Goal: Task Accomplishment & Management: Manage account settings

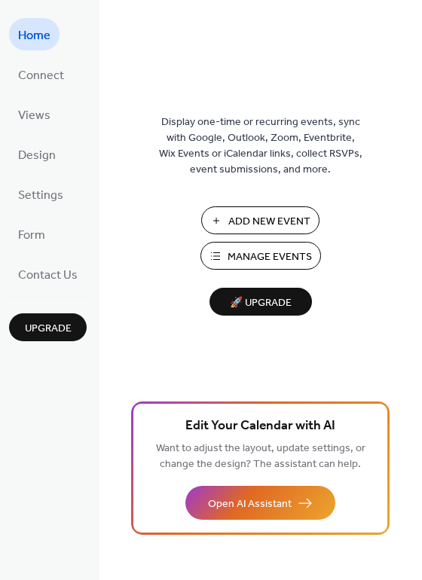
click at [234, 221] on span "Add New Event" at bounding box center [269, 222] width 82 height 16
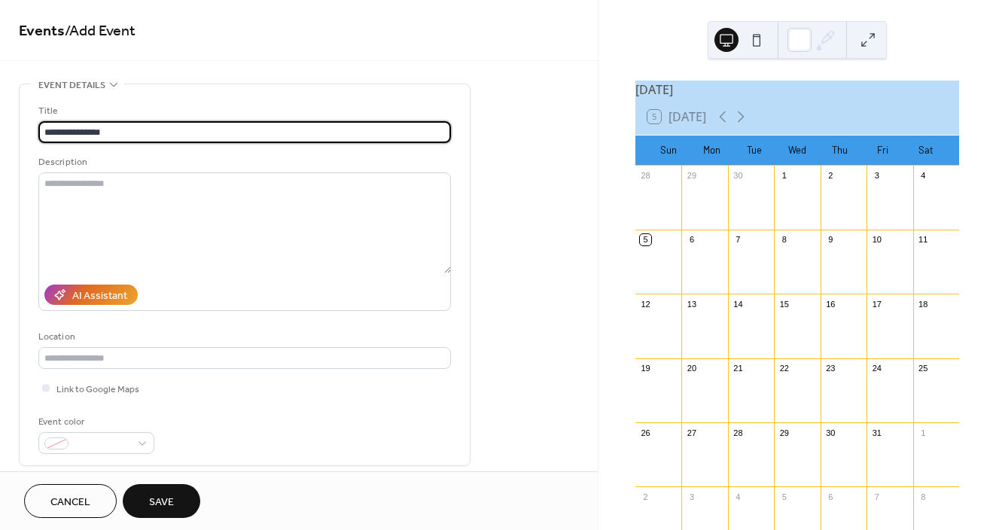
type input "**********"
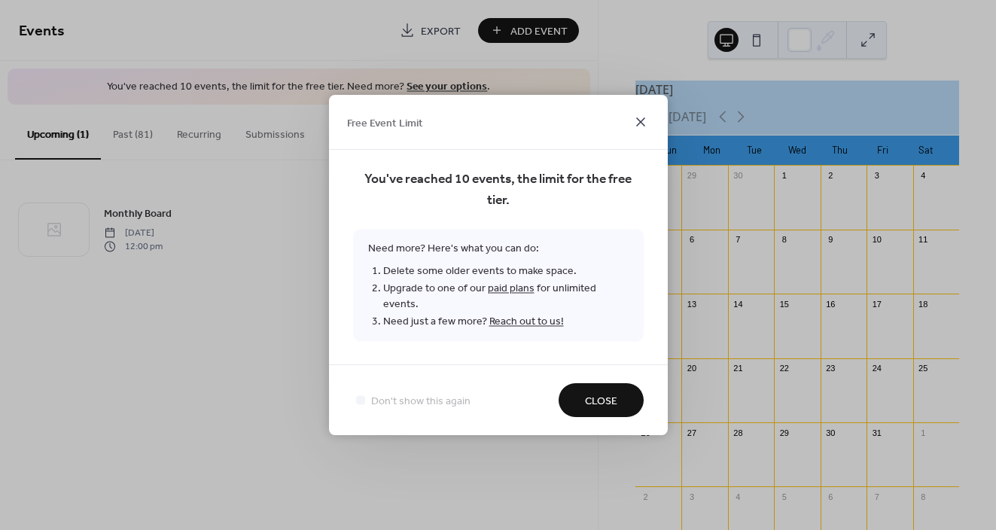
click at [641, 127] on icon at bounding box center [640, 121] width 9 height 9
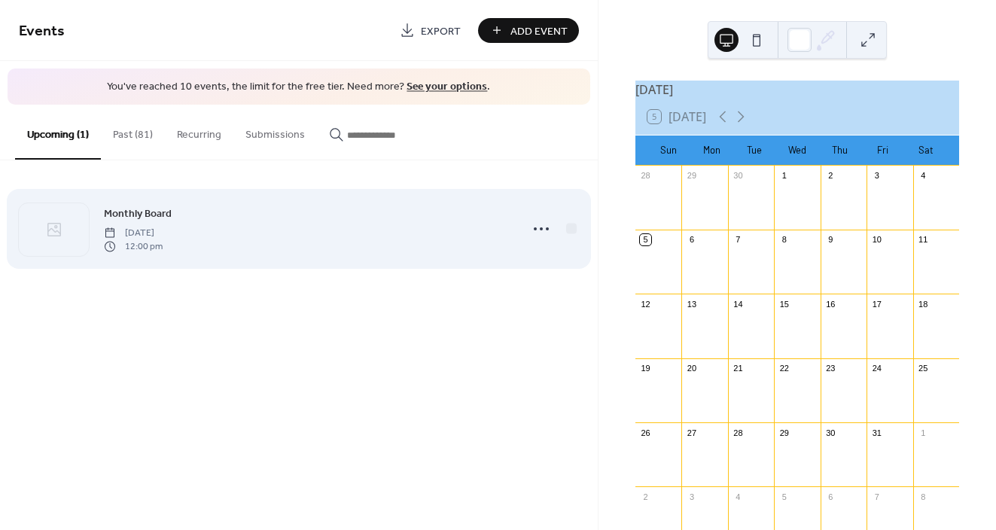
click at [267, 233] on div "Monthly Board Sunday, October 5, 2025 12:00 pm" at bounding box center [307, 229] width 407 height 48
click at [268, 230] on div "Monthly Board Sunday, October 5, 2025 12:00 pm" at bounding box center [307, 229] width 407 height 48
click at [539, 232] on icon at bounding box center [542, 229] width 24 height 24
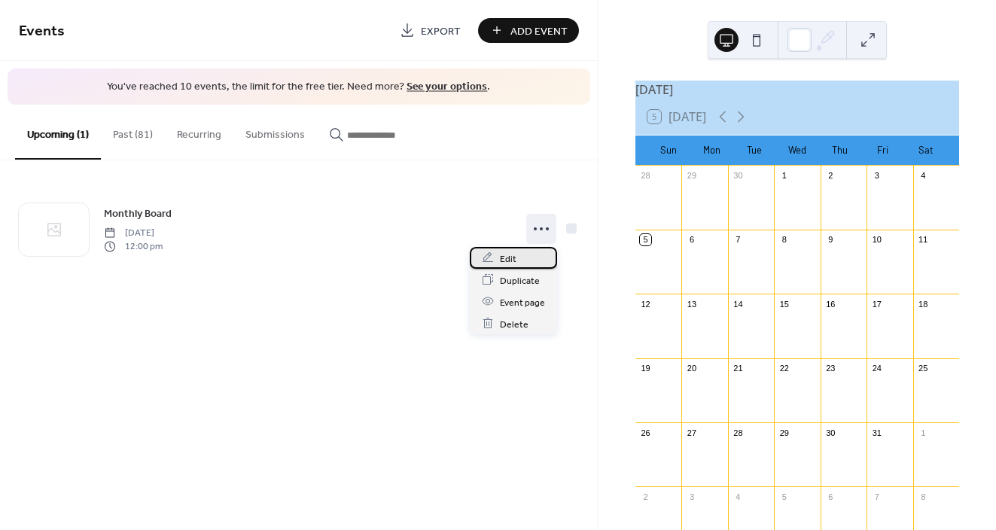
click at [514, 254] on span "Edit" at bounding box center [508, 259] width 17 height 16
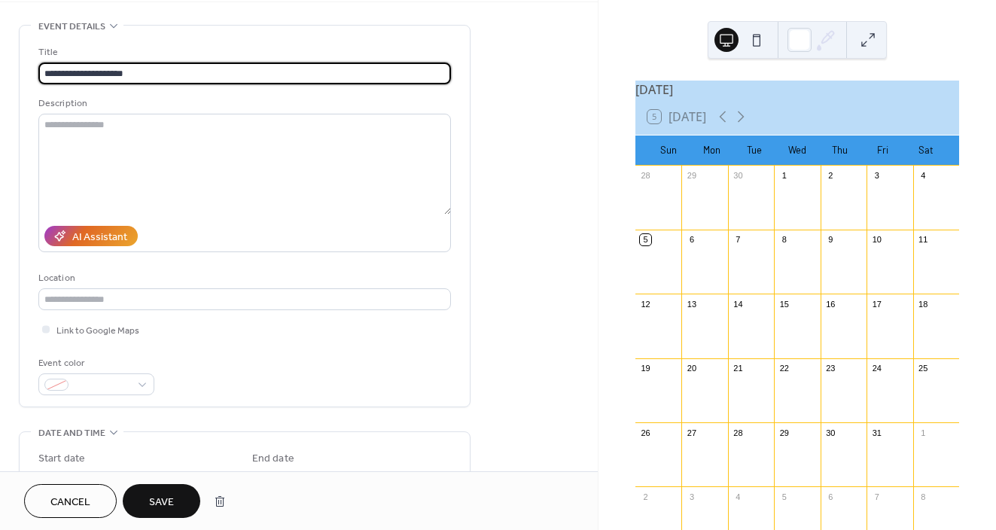
scroll to position [60, 0]
type input "**********"
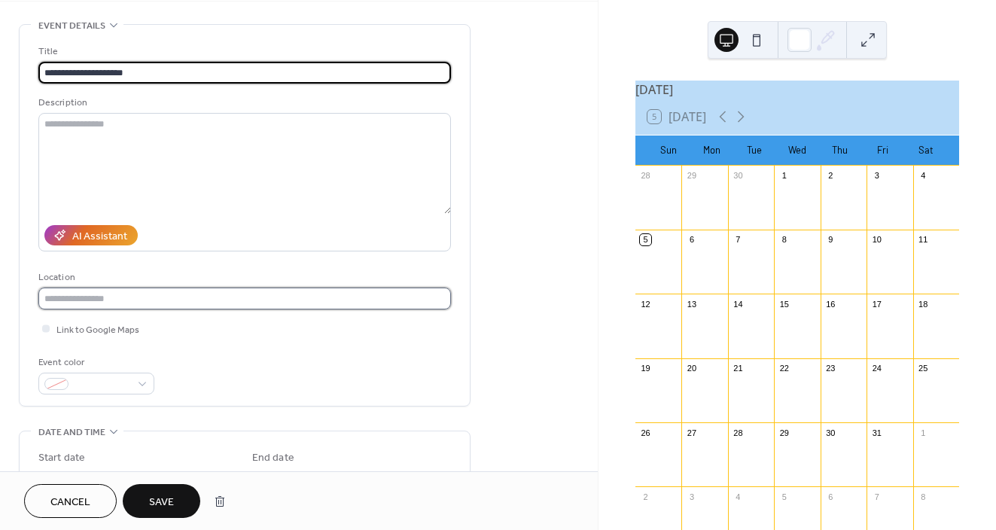
click at [208, 305] on input "text" at bounding box center [244, 299] width 413 height 22
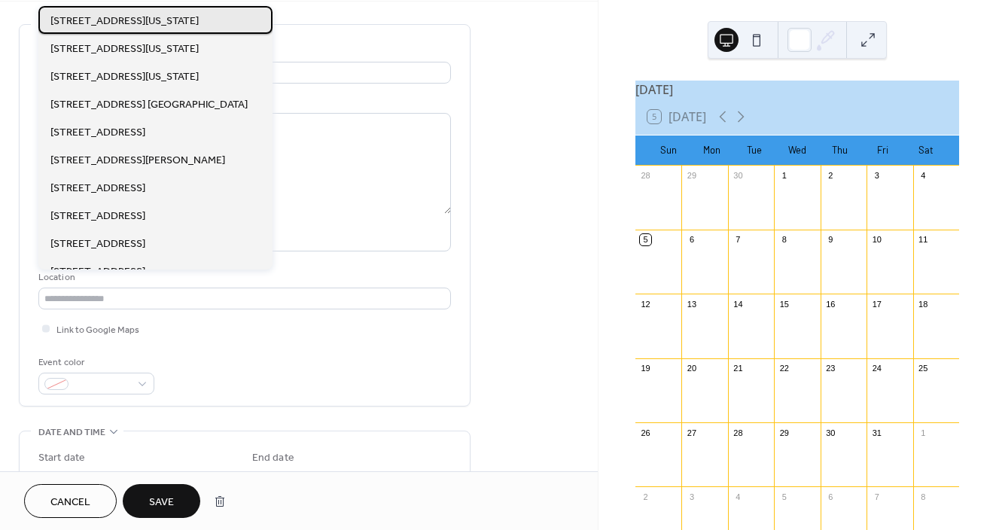
click at [163, 25] on span "1125 Missouri St., Fairfield, CA 94533" at bounding box center [124, 22] width 148 height 16
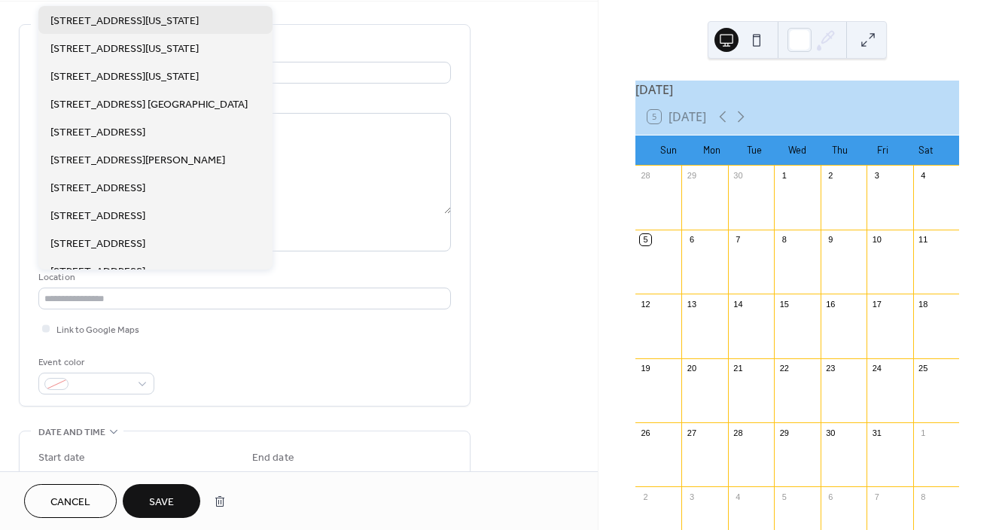
type input "**********"
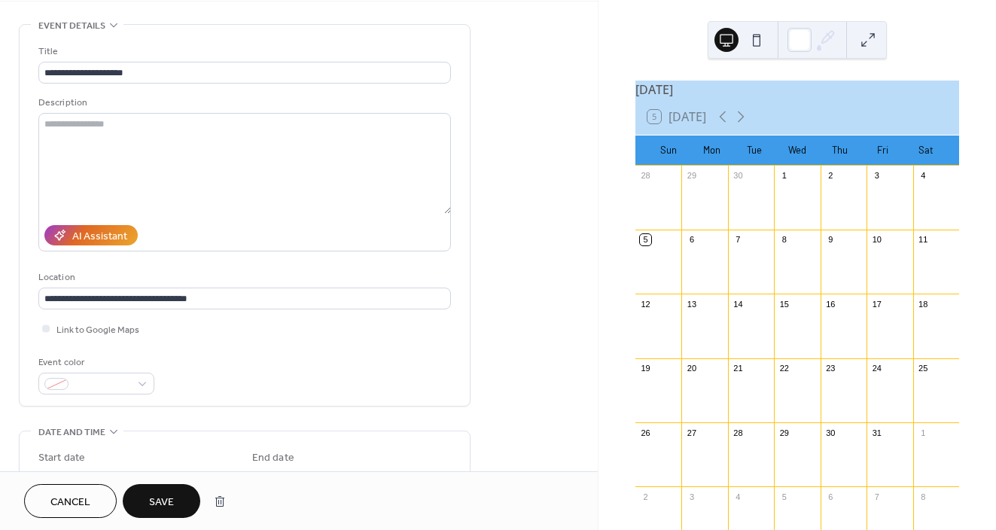
click at [173, 500] on span "Save" at bounding box center [161, 503] width 25 height 16
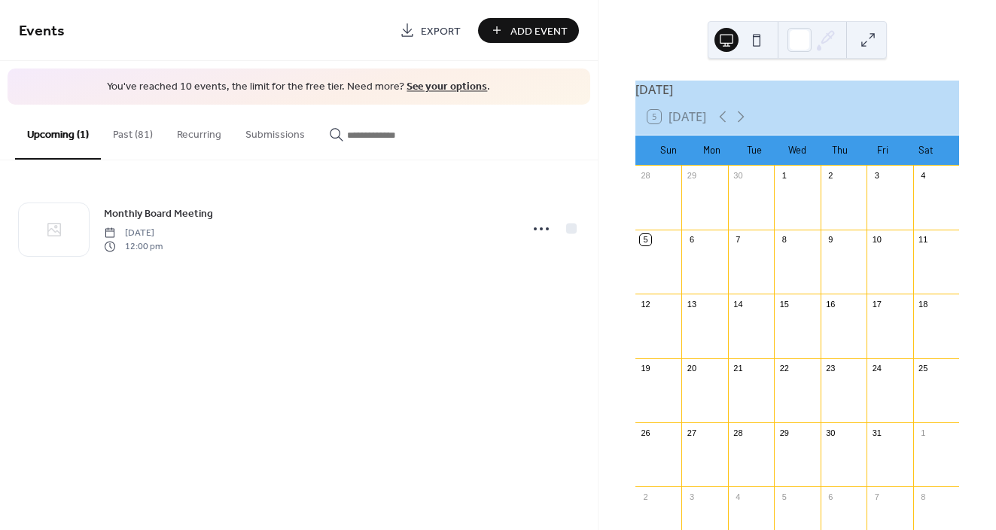
click at [744, 314] on div "14" at bounding box center [751, 304] width 46 height 20
click at [521, 31] on div "Add Event" at bounding box center [528, 30] width 101 height 25
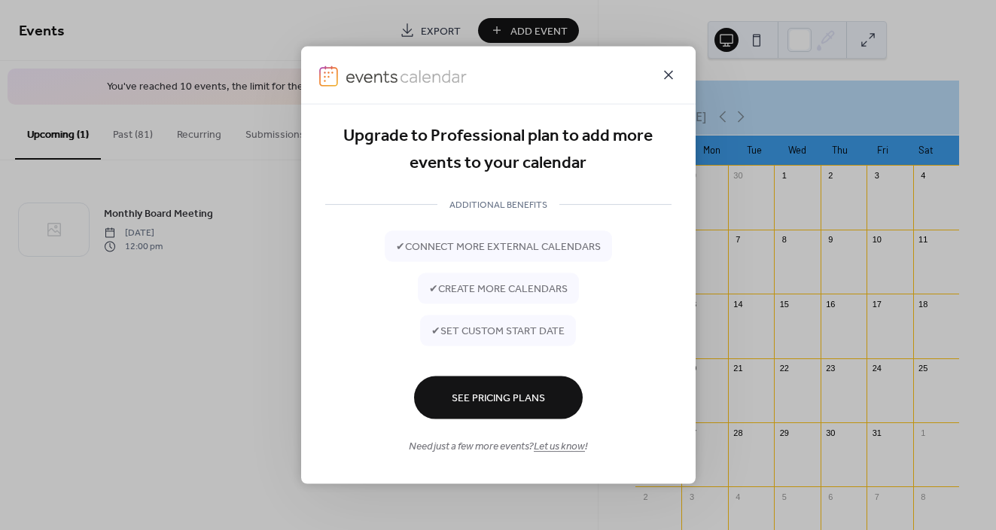
click at [668, 75] on icon at bounding box center [668, 75] width 9 height 9
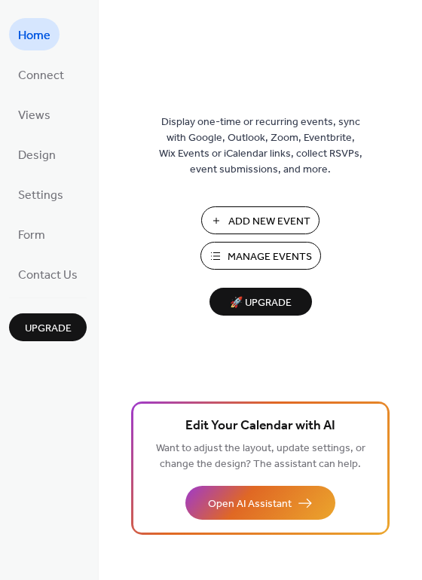
click at [252, 218] on span "Add New Event" at bounding box center [269, 222] width 82 height 16
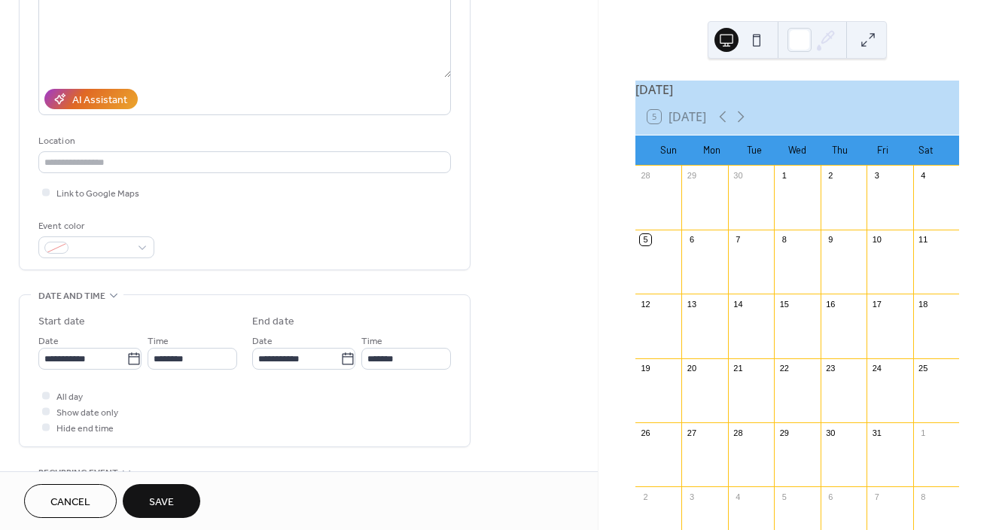
scroll to position [206, 0]
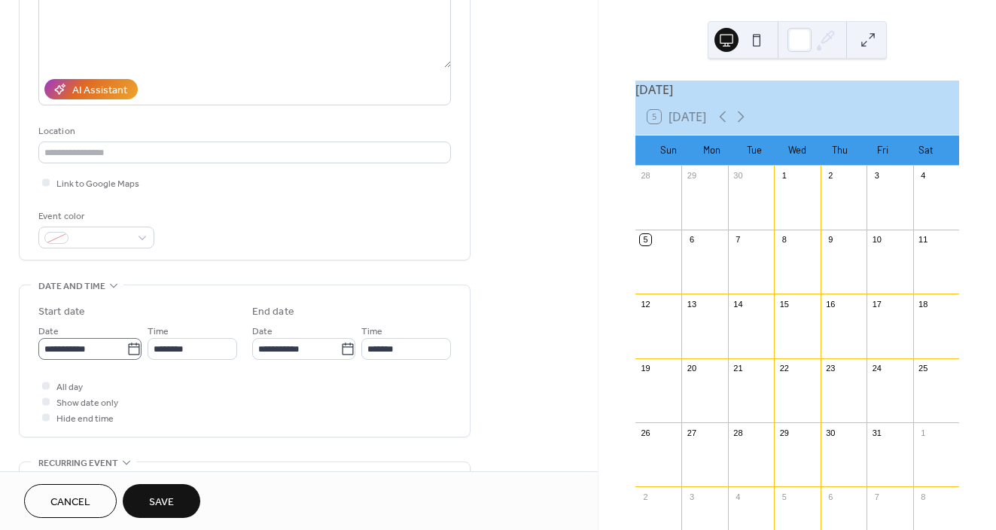
type input "**********"
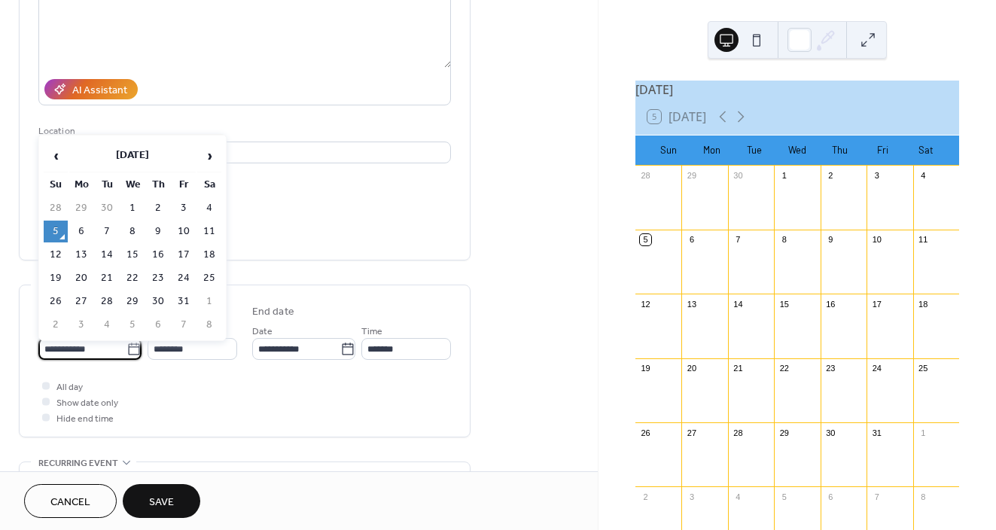
click at [107, 347] on input "**********" at bounding box center [82, 349] width 88 height 22
click at [109, 252] on td "14" at bounding box center [107, 255] width 24 height 22
type input "**********"
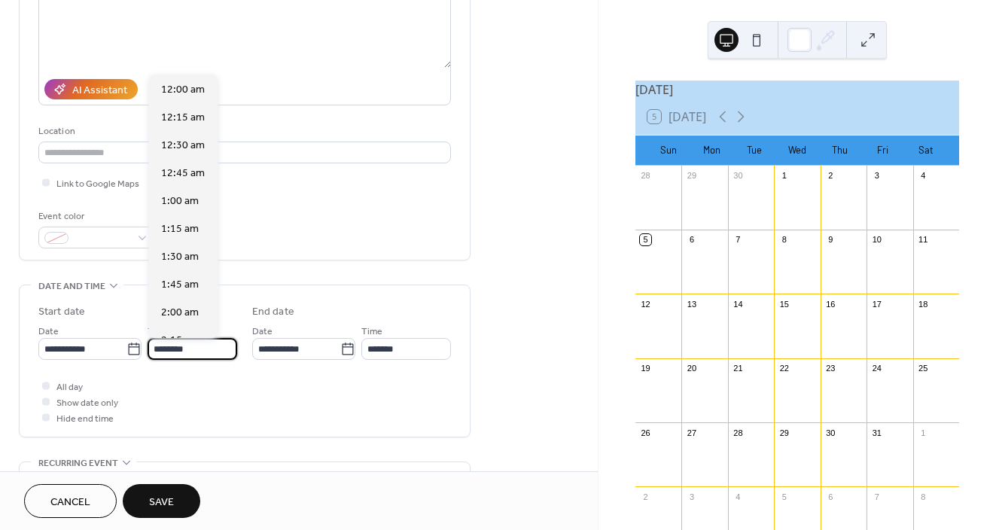
click at [188, 352] on input "********" at bounding box center [193, 349] width 90 height 22
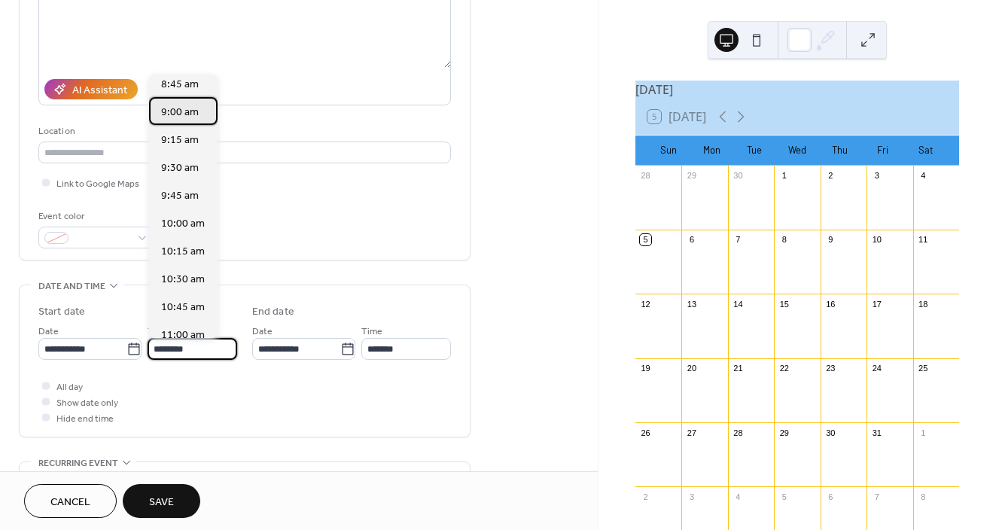
click at [191, 109] on span "9:00 am" at bounding box center [180, 113] width 38 height 16
type input "*******"
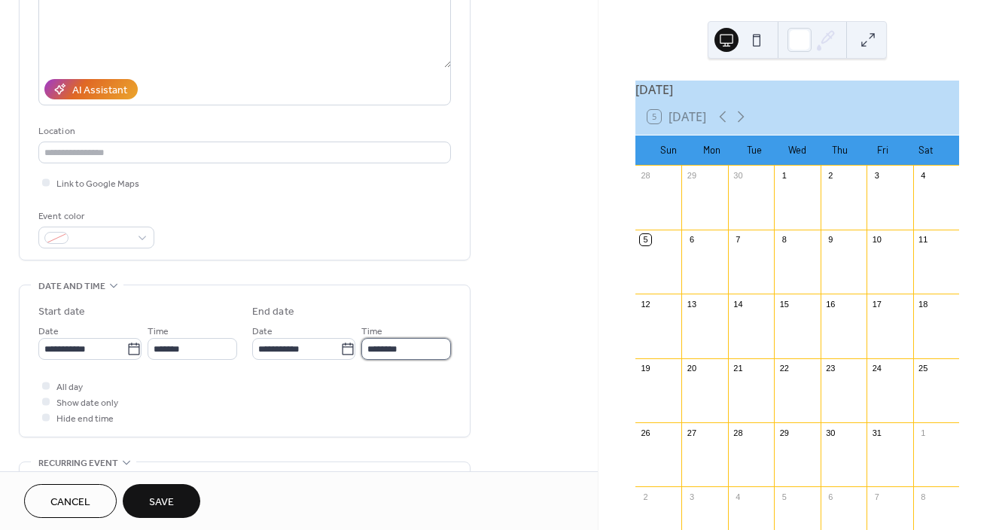
click at [412, 351] on input "********" at bounding box center [407, 349] width 90 height 22
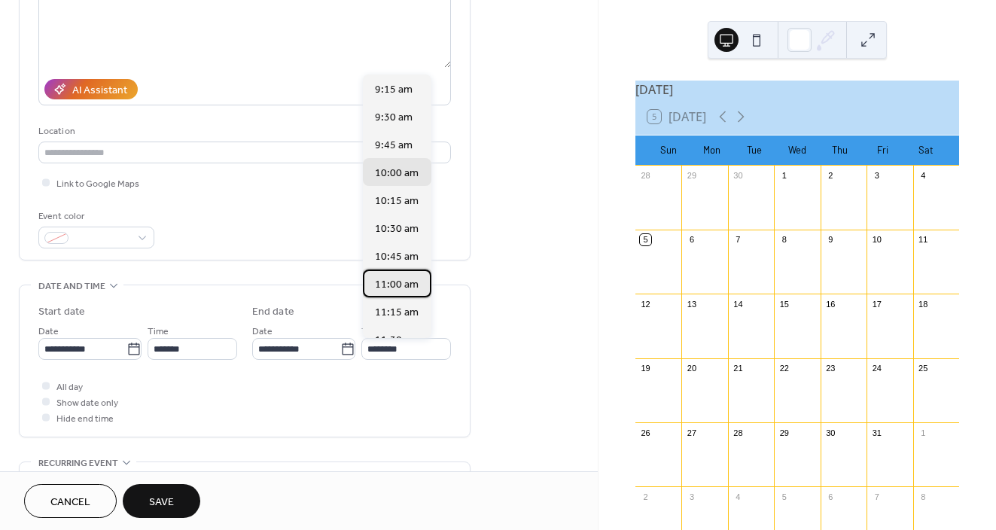
click at [401, 285] on span "11:00 am" at bounding box center [397, 285] width 44 height 16
type input "********"
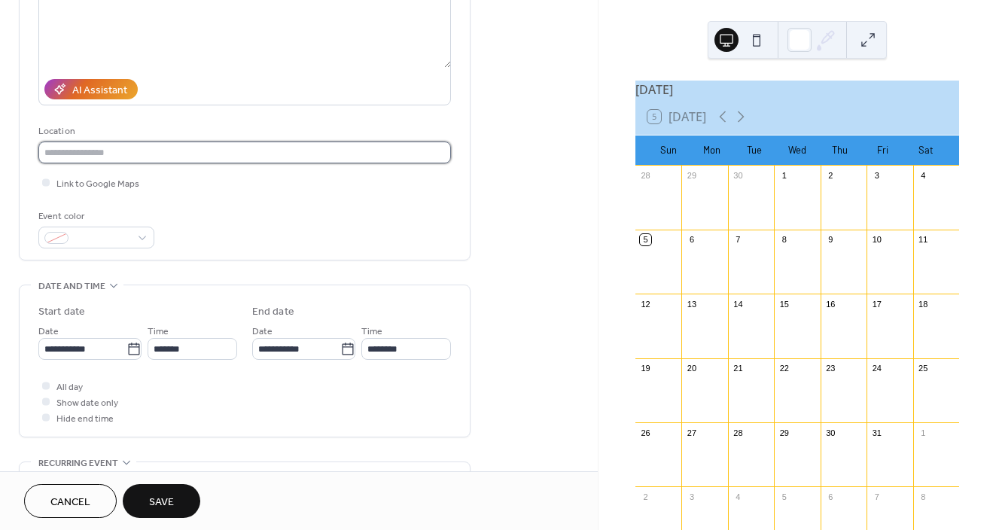
click at [135, 148] on input "text" at bounding box center [244, 153] width 413 height 22
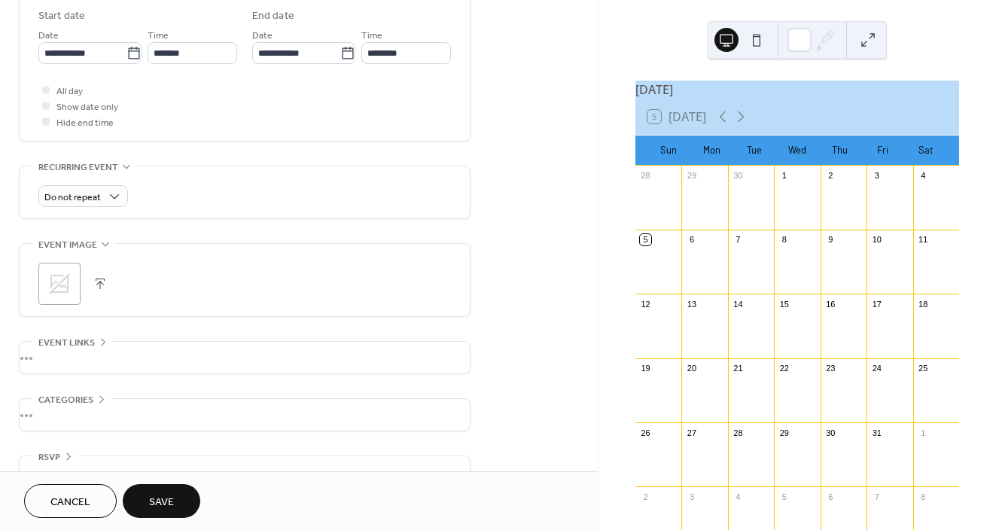
scroll to position [534, 0]
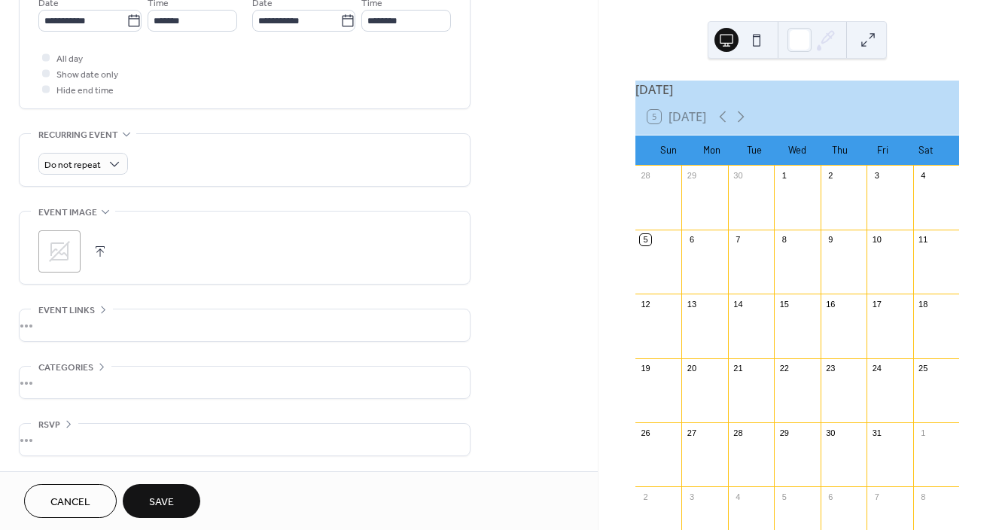
type input "**********"
click at [165, 497] on span "Save" at bounding box center [161, 503] width 25 height 16
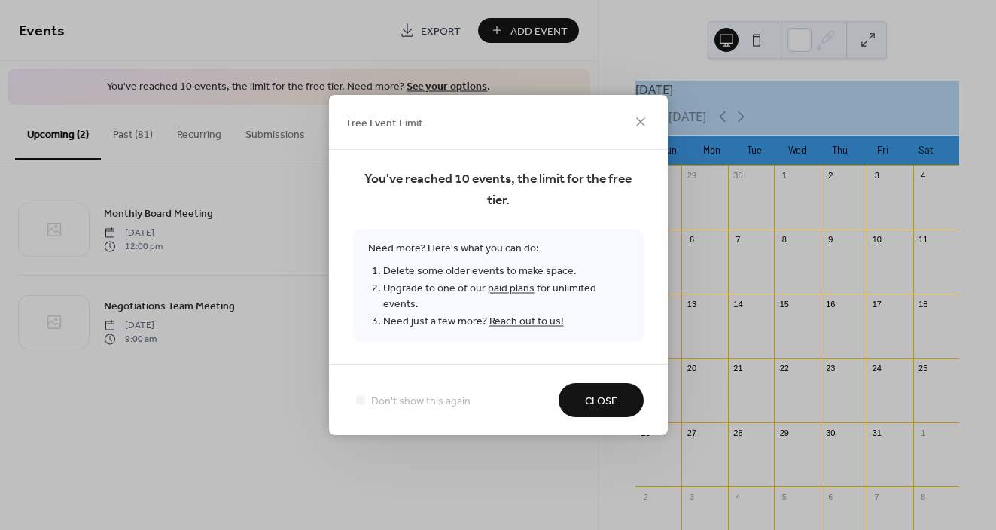
click at [594, 394] on span "Close" at bounding box center [601, 402] width 32 height 16
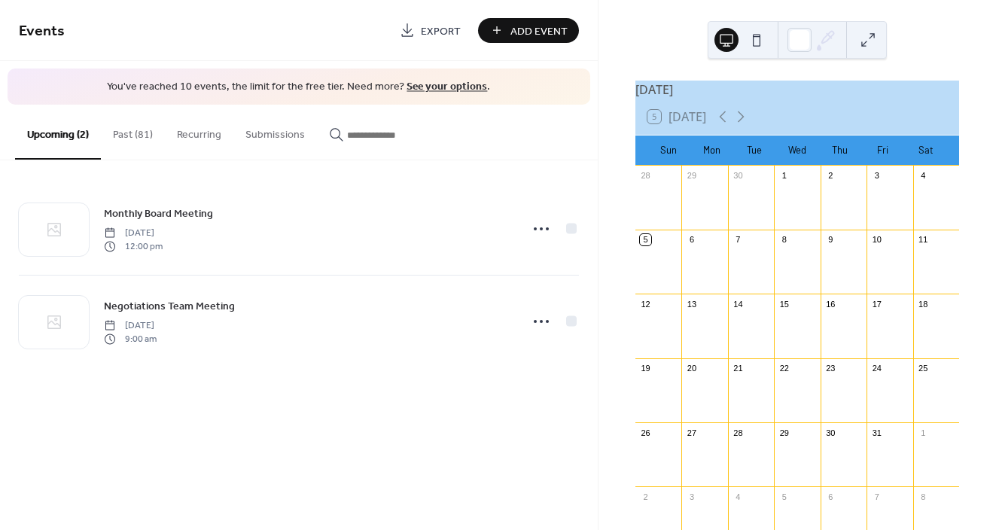
click at [144, 129] on button "Past (81)" at bounding box center [133, 131] width 64 height 53
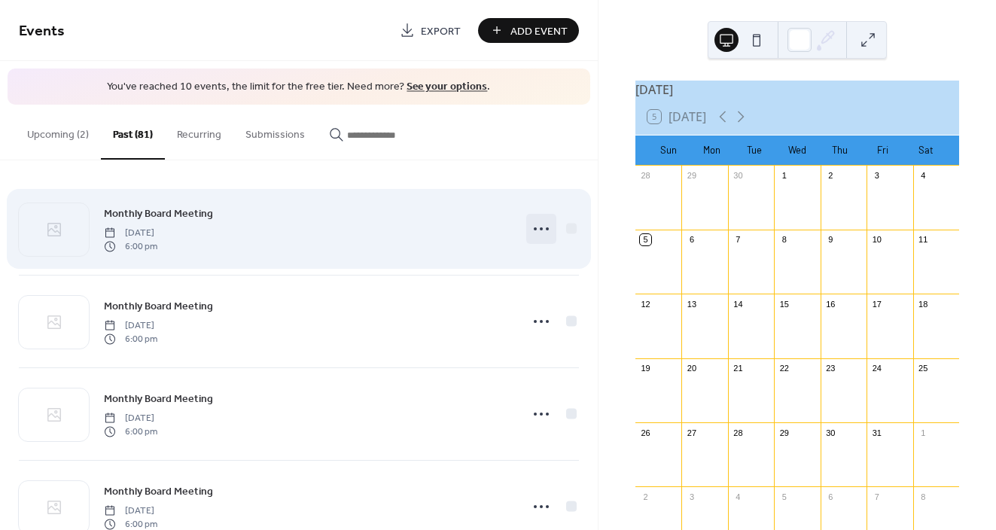
click at [544, 235] on icon at bounding box center [542, 229] width 24 height 24
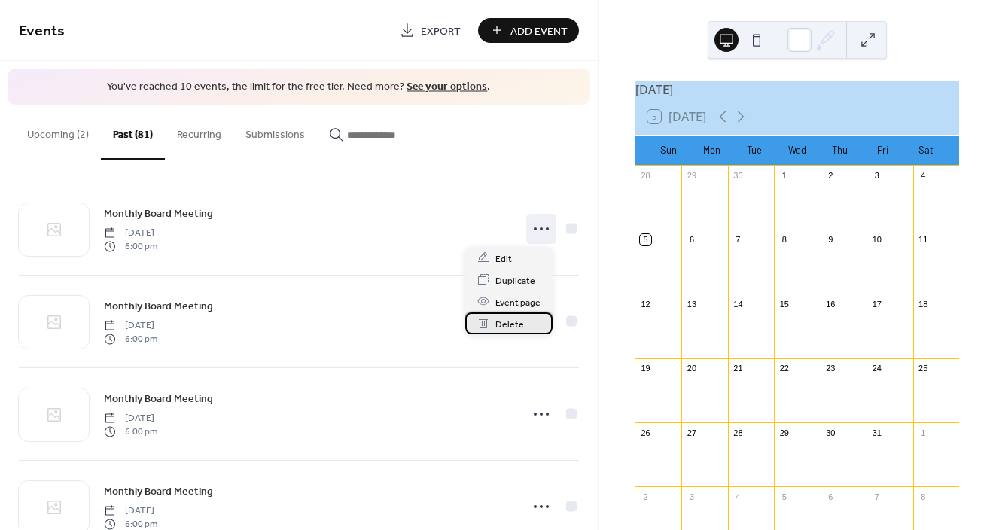
click at [512, 317] on span "Delete" at bounding box center [510, 324] width 29 height 16
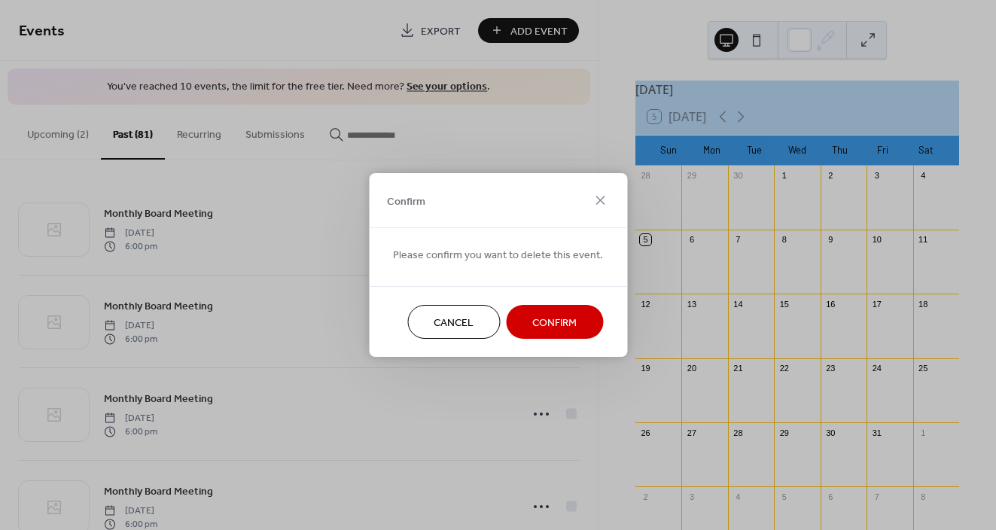
click at [517, 320] on button "Confirm" at bounding box center [554, 322] width 97 height 34
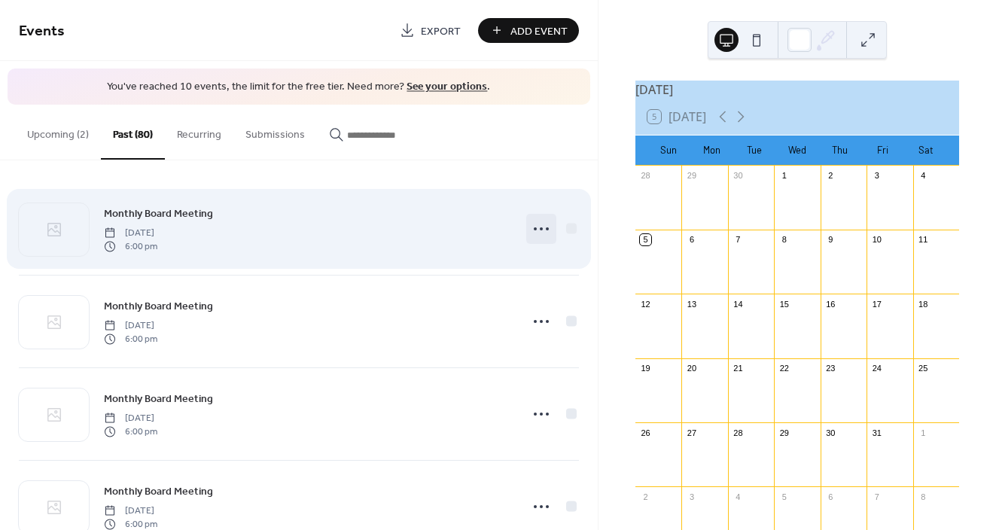
click at [539, 232] on icon at bounding box center [542, 229] width 24 height 24
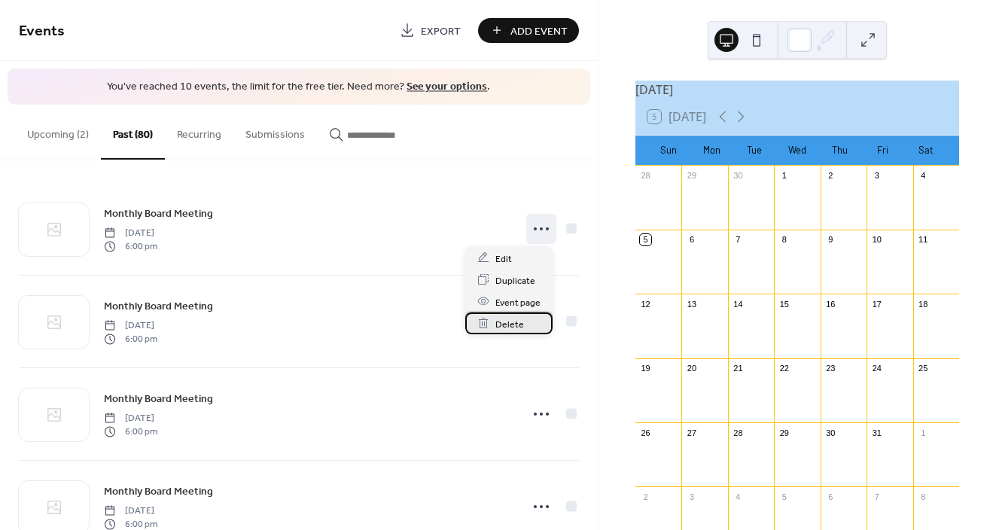
click at [515, 321] on span "Delete" at bounding box center [510, 324] width 29 height 16
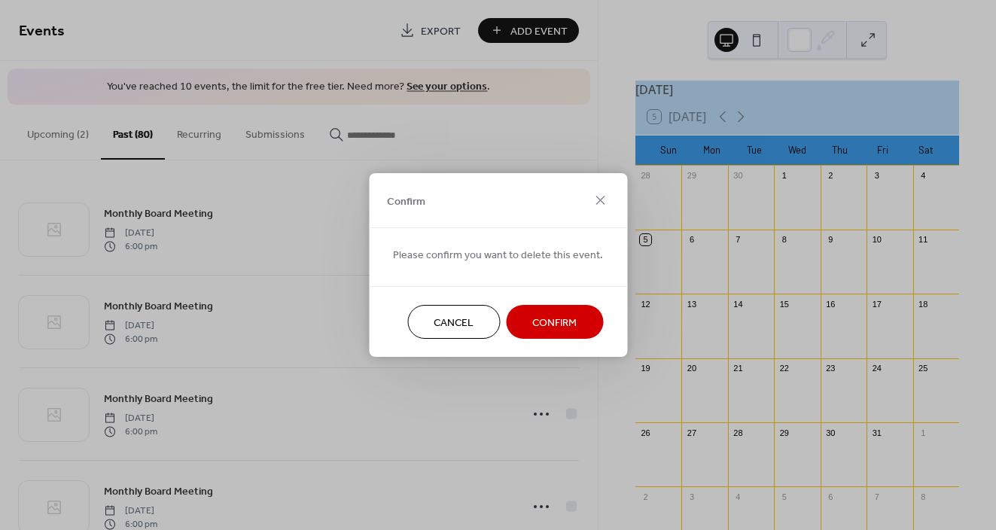
click at [545, 320] on span "Confirm" at bounding box center [555, 324] width 44 height 16
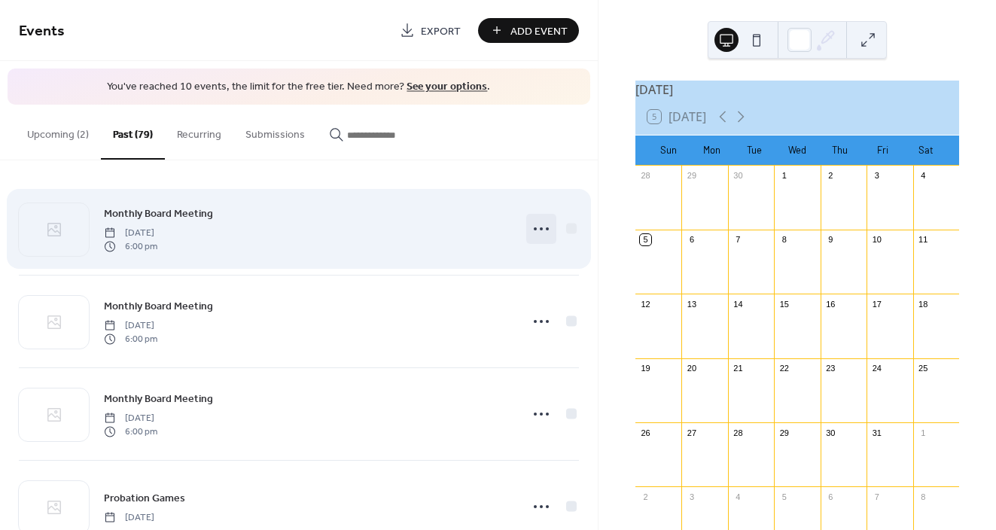
click at [539, 227] on icon at bounding box center [542, 229] width 24 height 24
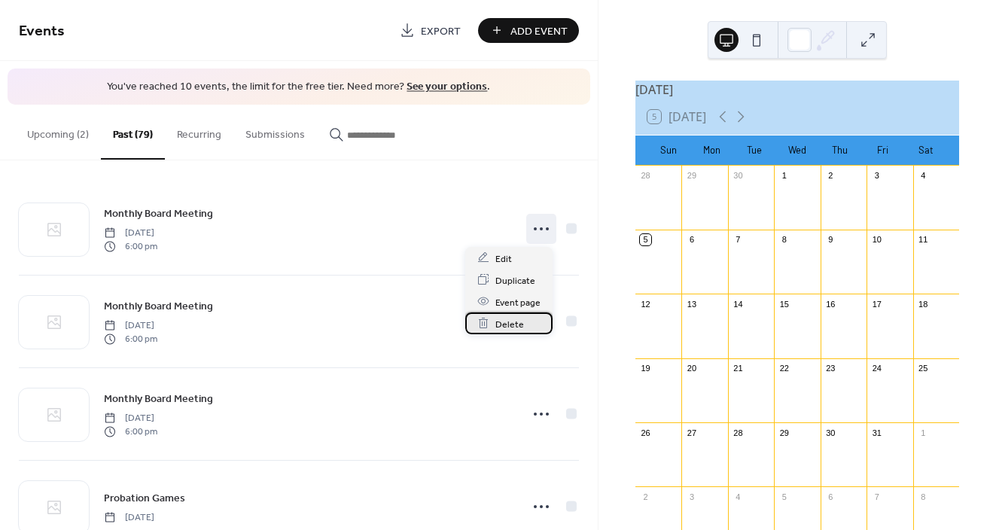
click at [513, 328] on span "Delete" at bounding box center [510, 324] width 29 height 16
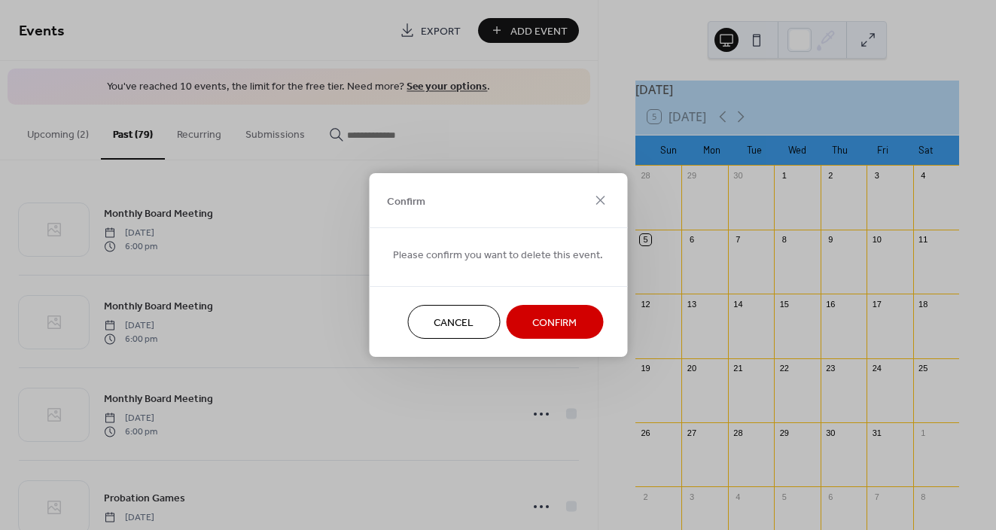
click at [549, 318] on span "Confirm" at bounding box center [555, 324] width 44 height 16
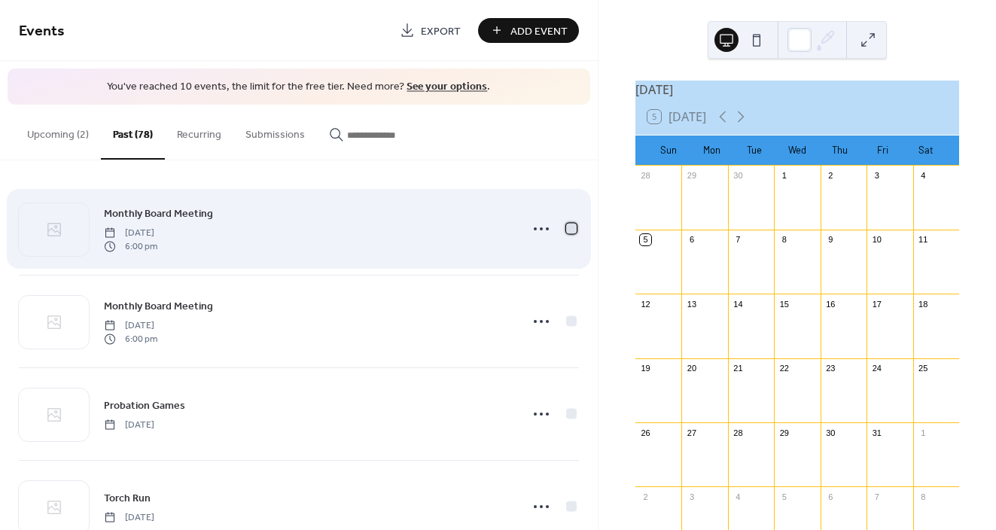
click at [566, 228] on div at bounding box center [571, 228] width 11 height 11
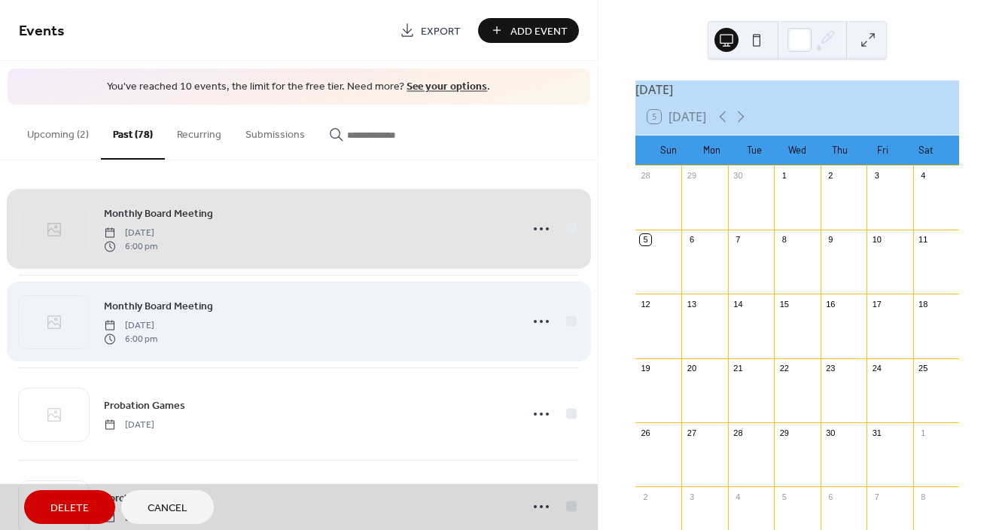
click at [563, 319] on div "Monthly Board Meeting Wednesday, August 7, 2024 6:00 pm" at bounding box center [299, 321] width 560 height 93
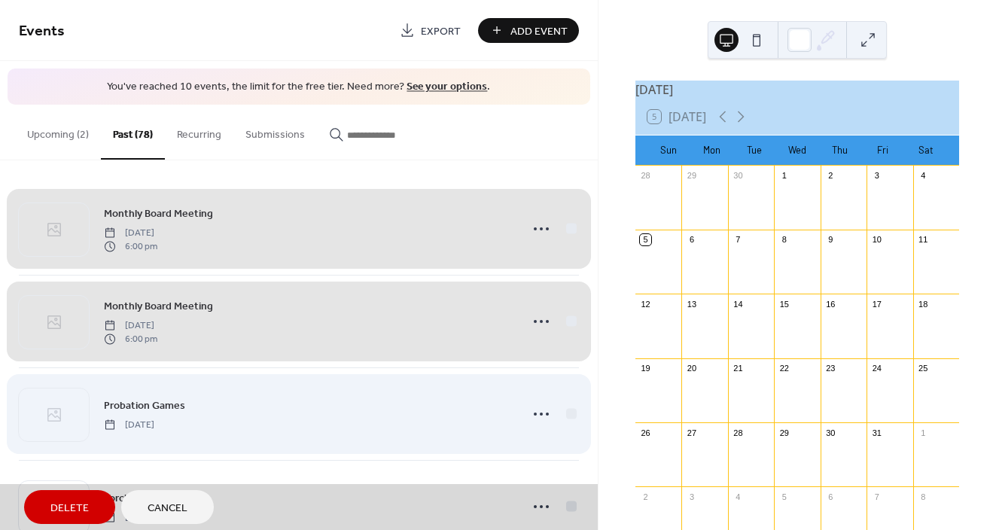
click at [567, 412] on div "Probation Games Saturday, July 20, 2024" at bounding box center [299, 414] width 560 height 93
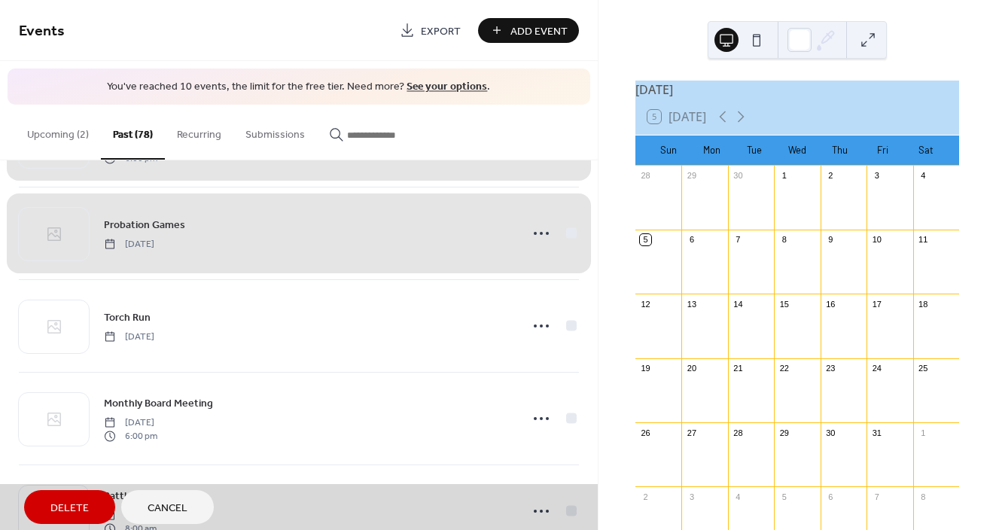
scroll to position [182, 0]
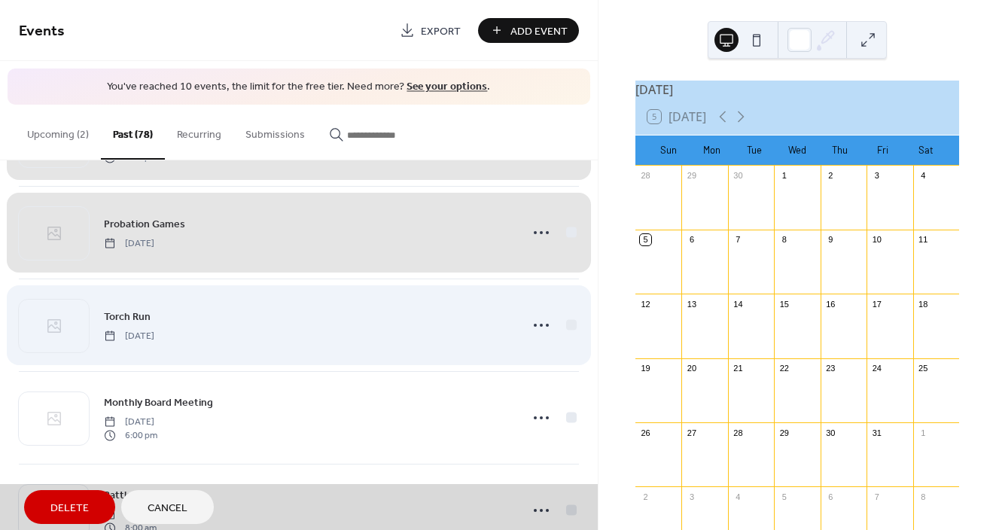
click at [566, 325] on div "Torch Run Tuesday, June 25, 2024" at bounding box center [299, 325] width 560 height 93
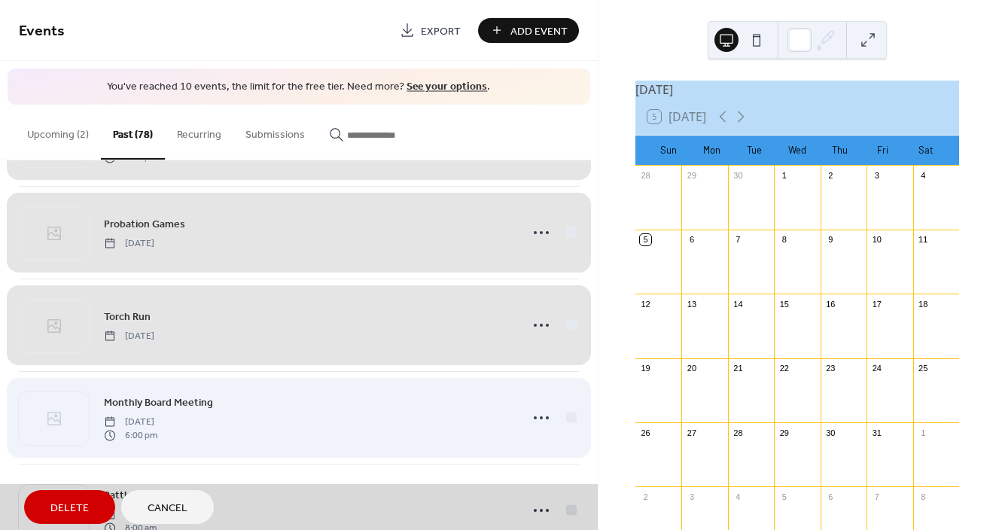
click at [567, 414] on div "Monthly Board Meeting Wednesday, June 5, 2024 6:00 pm" at bounding box center [299, 417] width 560 height 93
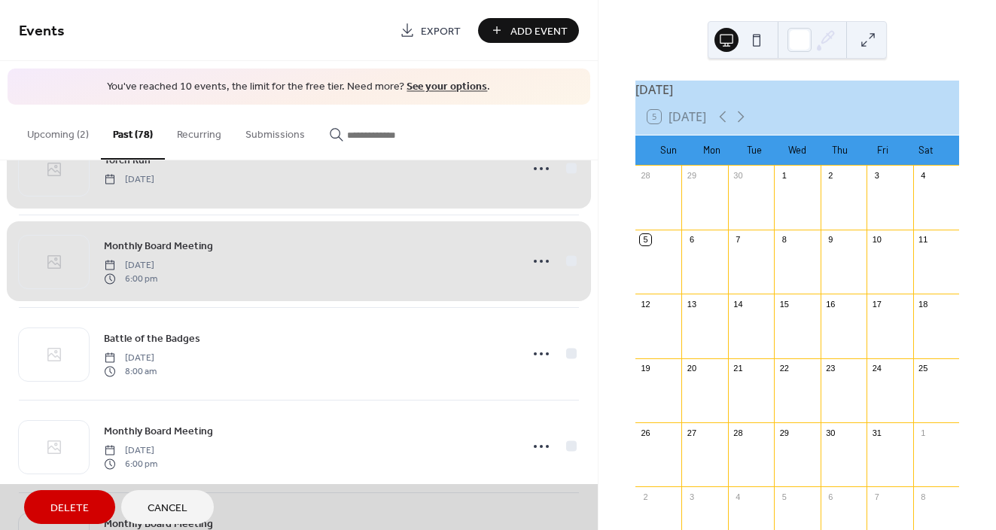
scroll to position [359, 0]
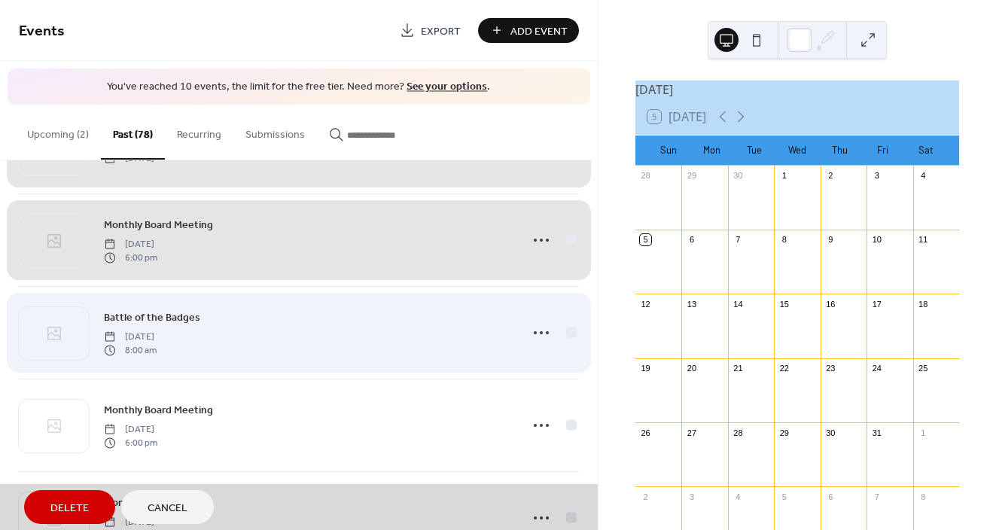
click at [568, 335] on div "Battle of the Badges Saturday, May 18, 2024 8:00 am" at bounding box center [299, 332] width 560 height 93
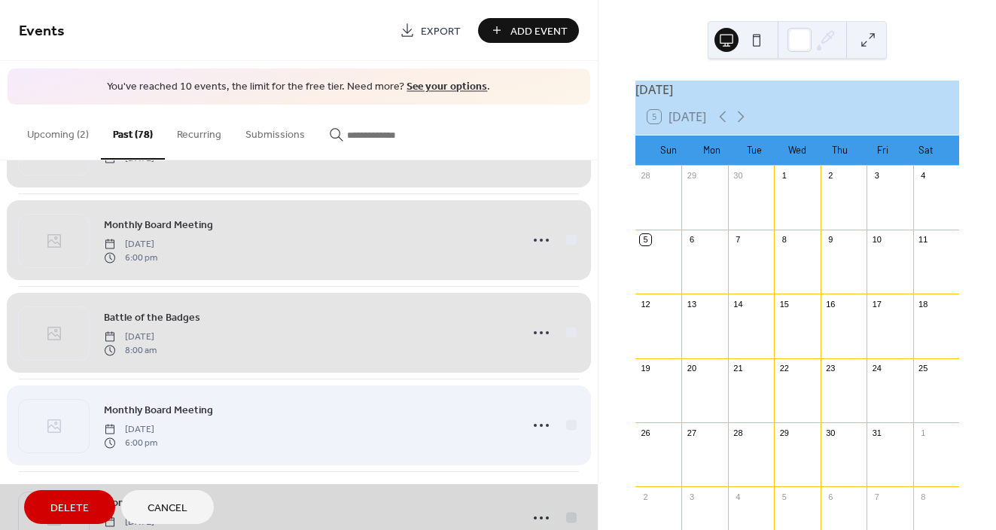
click at [570, 427] on div "Monthly Board Meeting Wednesday, May 1, 2024 6:00 pm" at bounding box center [299, 425] width 560 height 93
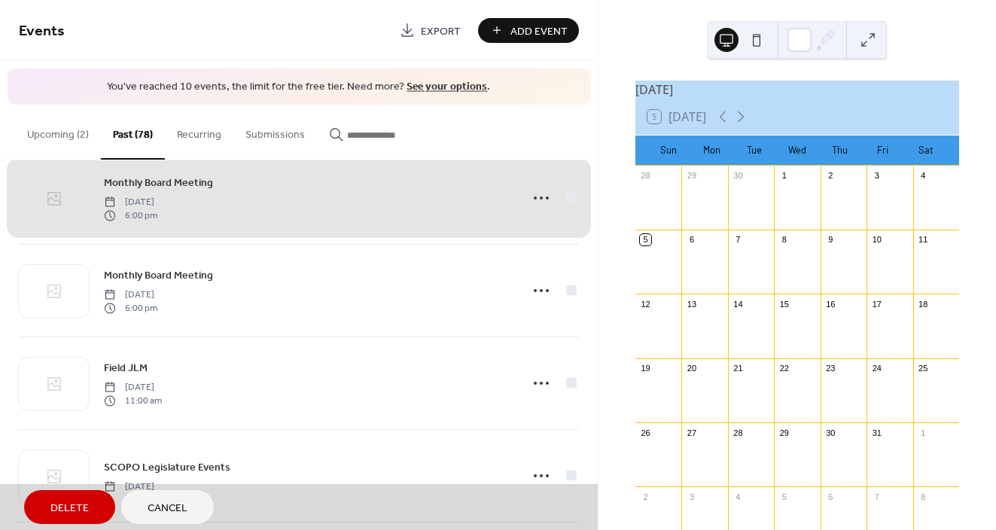
scroll to position [597, 0]
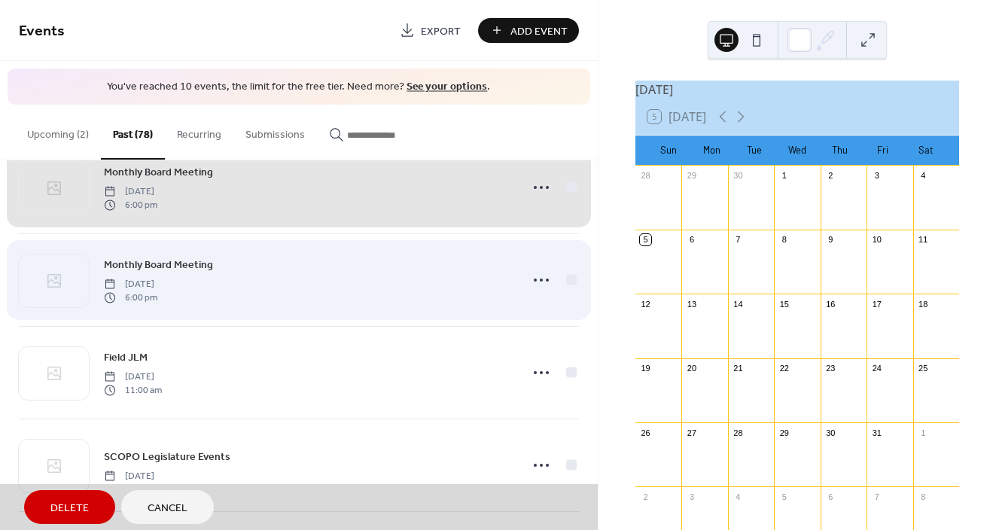
click at [567, 278] on div "Monthly Board Meeting Wednesday, April 3, 2024 6:00 pm" at bounding box center [299, 279] width 560 height 93
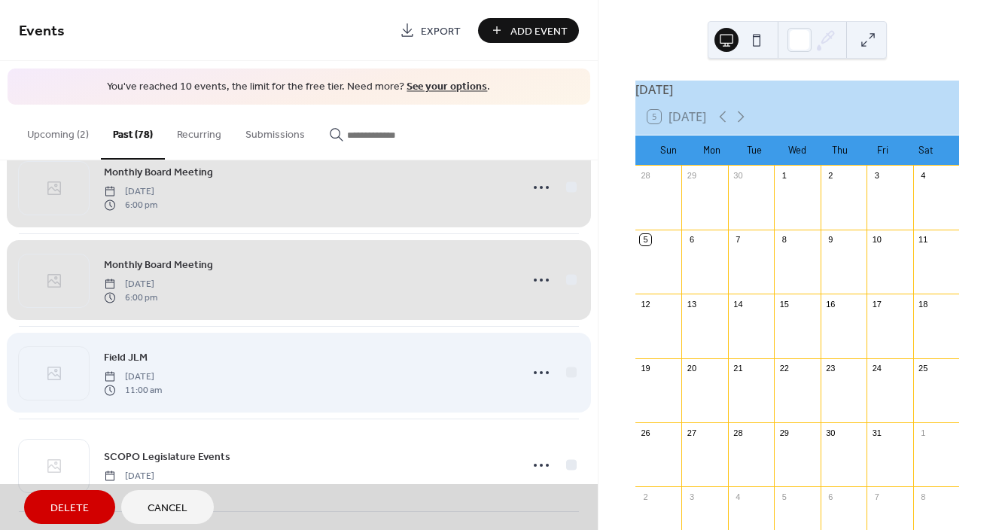
click at [567, 374] on div "Field JLM Tuesday, March 15, 2022 11:00 am" at bounding box center [299, 372] width 560 height 93
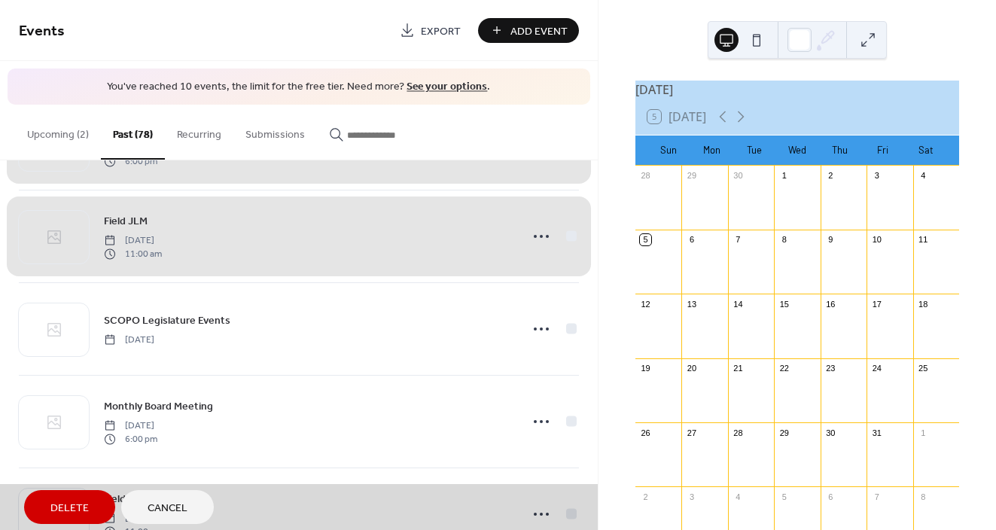
scroll to position [740, 0]
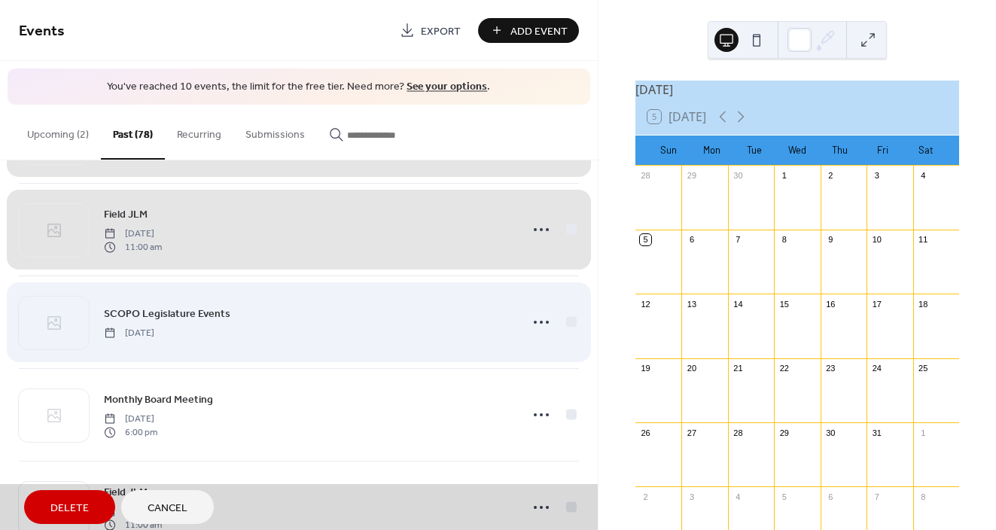
click at [569, 323] on div "SCOPO Legislature Events Tuesday, March 8, 2022" at bounding box center [299, 322] width 560 height 93
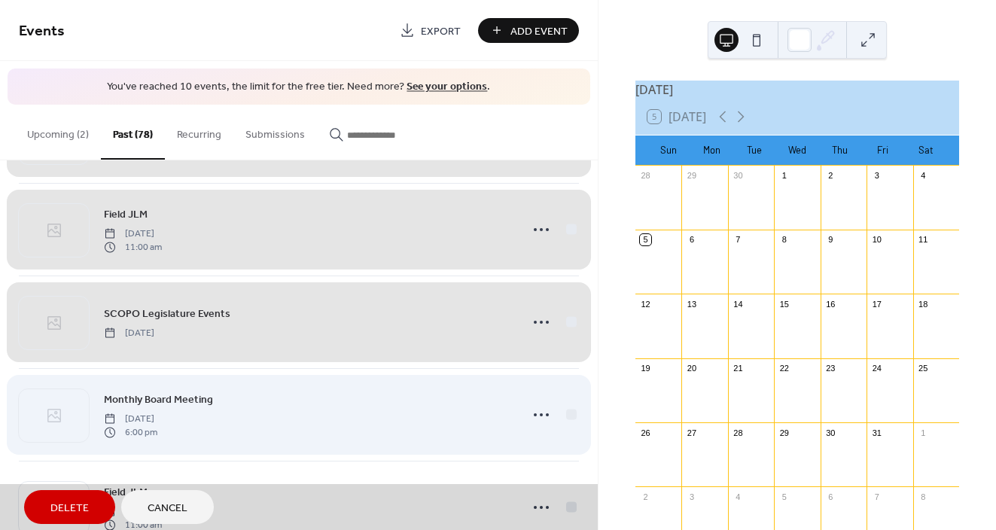
click at [567, 414] on div "Monthly Board Meeting Wednesday, March 2, 2022 6:00 pm" at bounding box center [299, 414] width 560 height 93
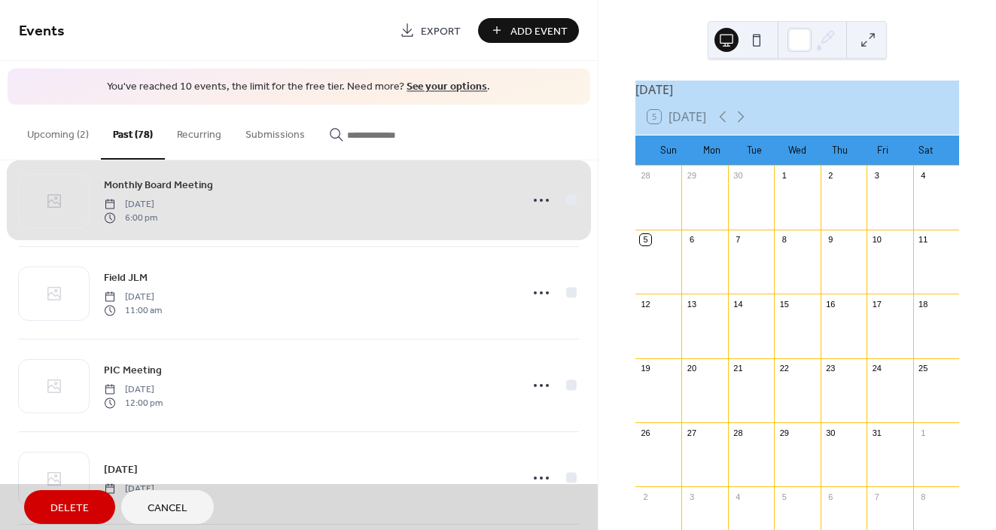
scroll to position [961, 0]
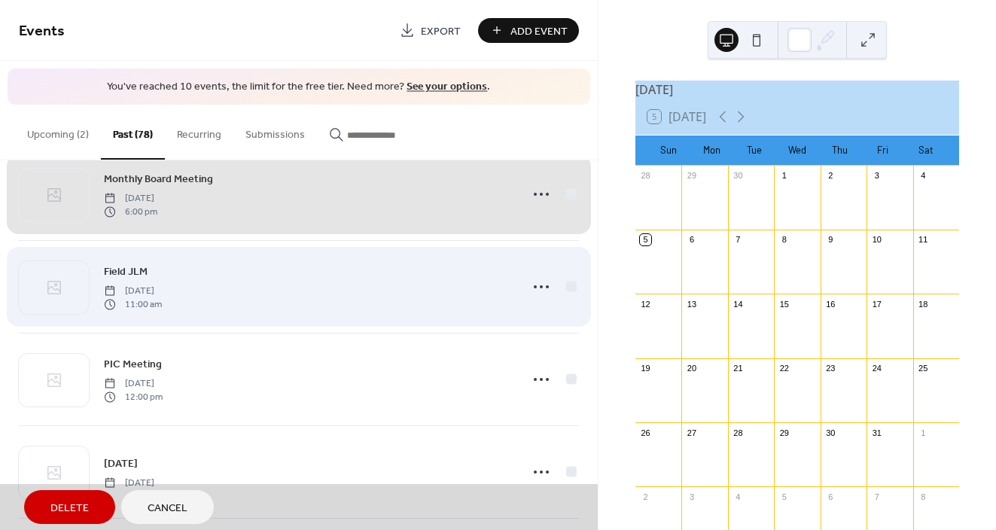
click at [569, 280] on div "Field JLM Tuesday, February 15, 2022 11:00 am" at bounding box center [299, 286] width 560 height 93
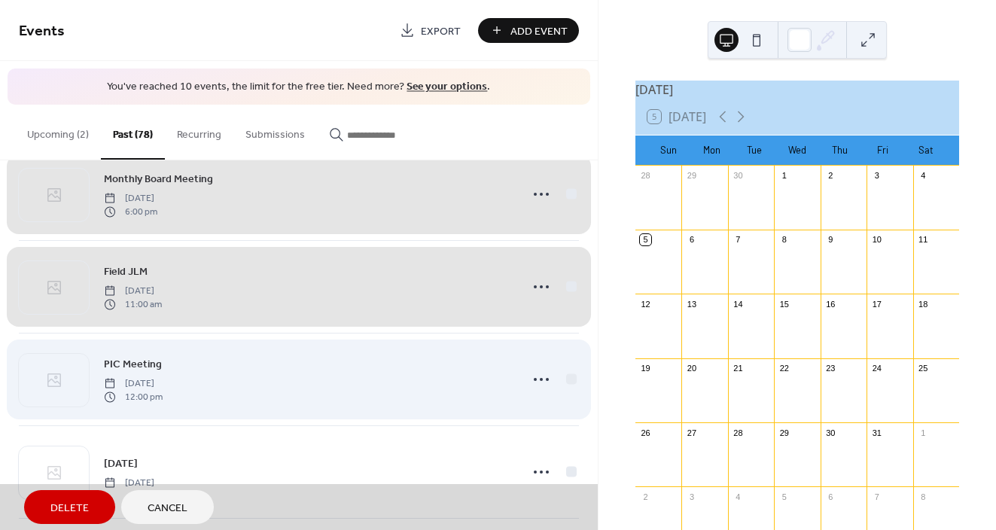
click at [567, 379] on div "PIC Meeting Thursday, February 10, 2022 12:00 pm" at bounding box center [299, 379] width 560 height 93
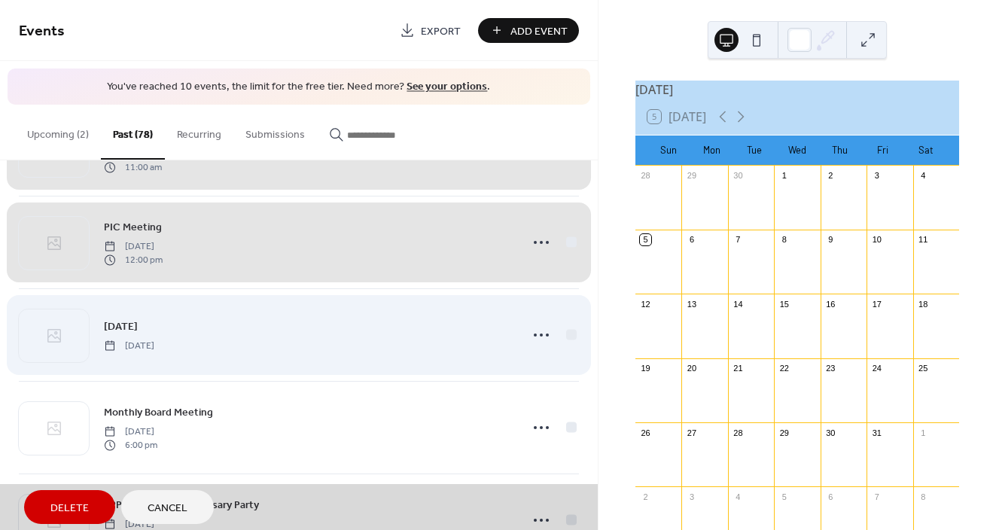
scroll to position [1099, 0]
click at [568, 331] on div "Election Day Tuesday, November 2, 2021" at bounding box center [299, 334] width 560 height 93
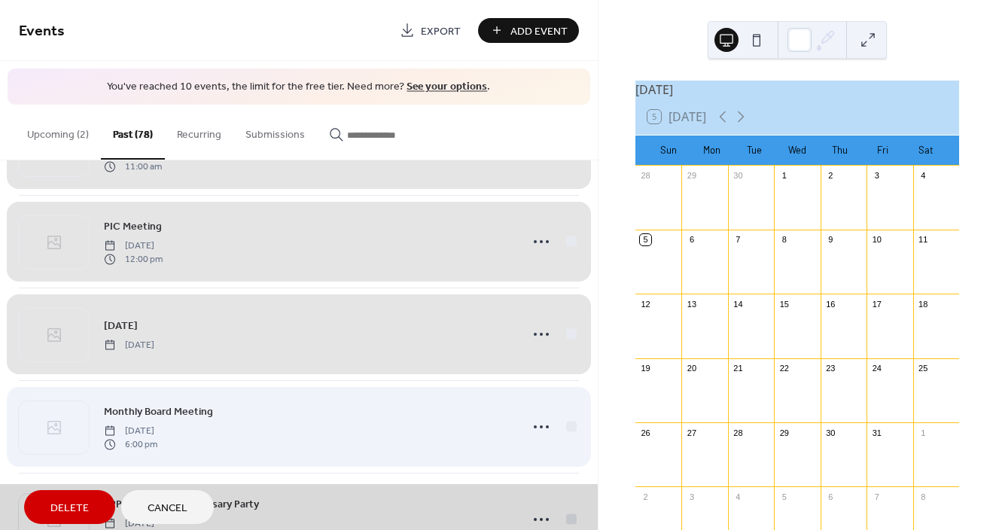
click at [565, 425] on div "Monthly Board Meeting Wednesday, October 6, 2021 6:00 pm" at bounding box center [299, 426] width 560 height 93
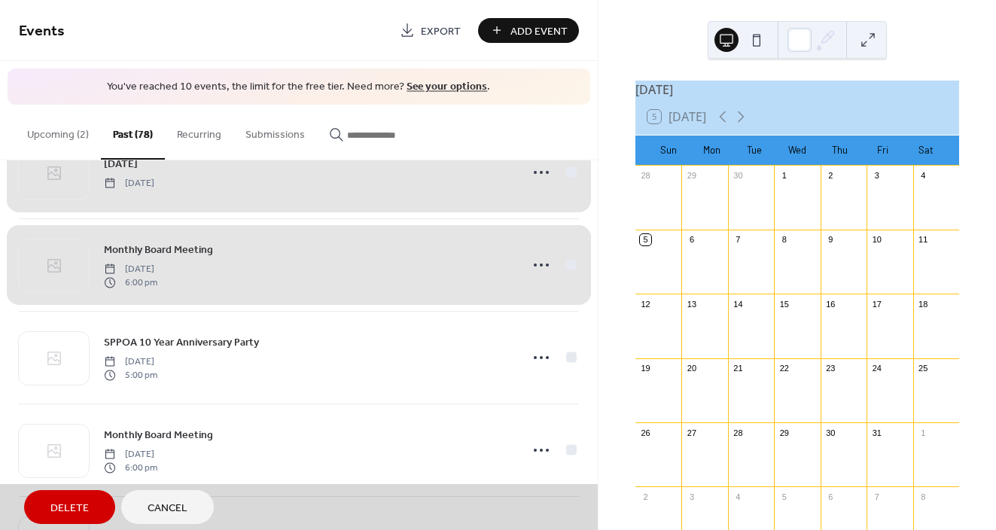
scroll to position [1264, 0]
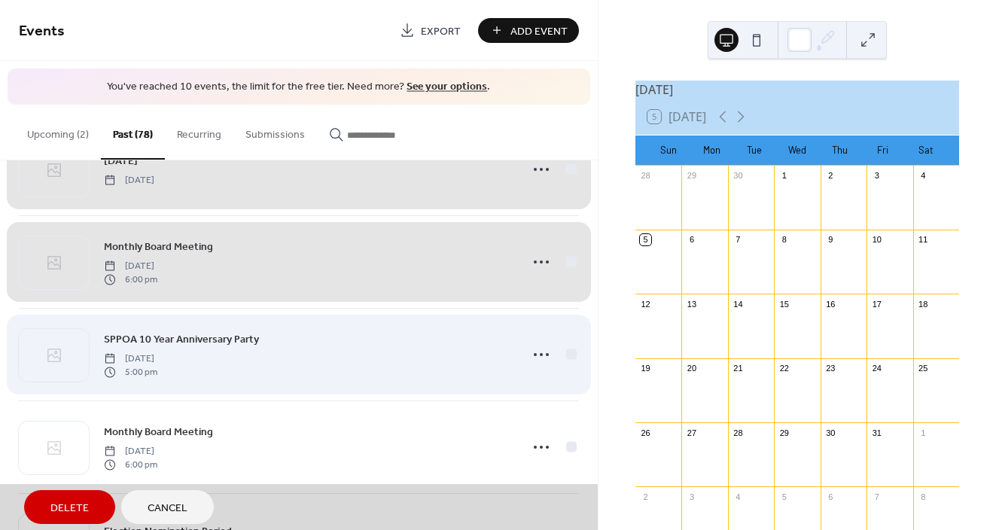
click at [566, 353] on div "SPPOA 10 Year Anniversary Party Saturday, September 18, 2021 5:00 pm" at bounding box center [299, 354] width 560 height 93
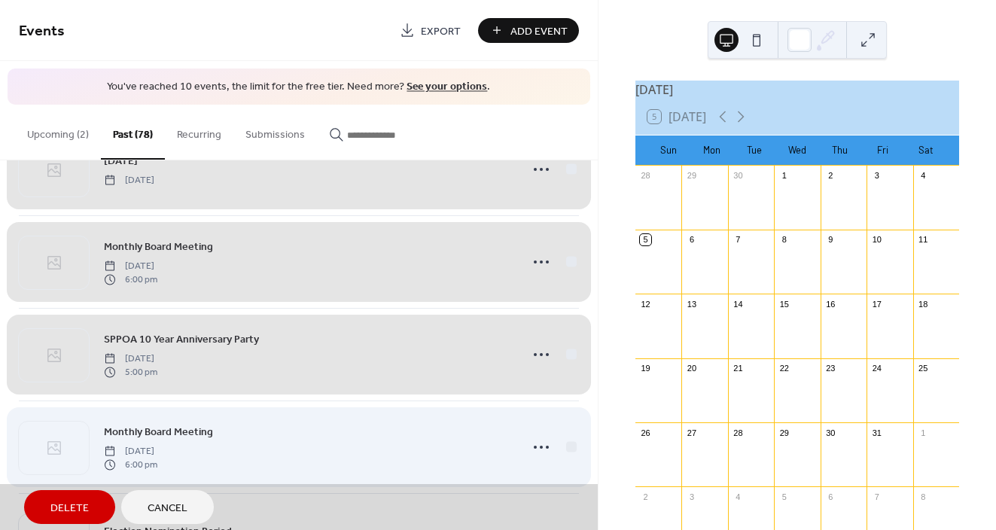
click at [566, 449] on div "Monthly Board Meeting Wednesday, September 1, 2021 6:00 pm" at bounding box center [299, 447] width 560 height 93
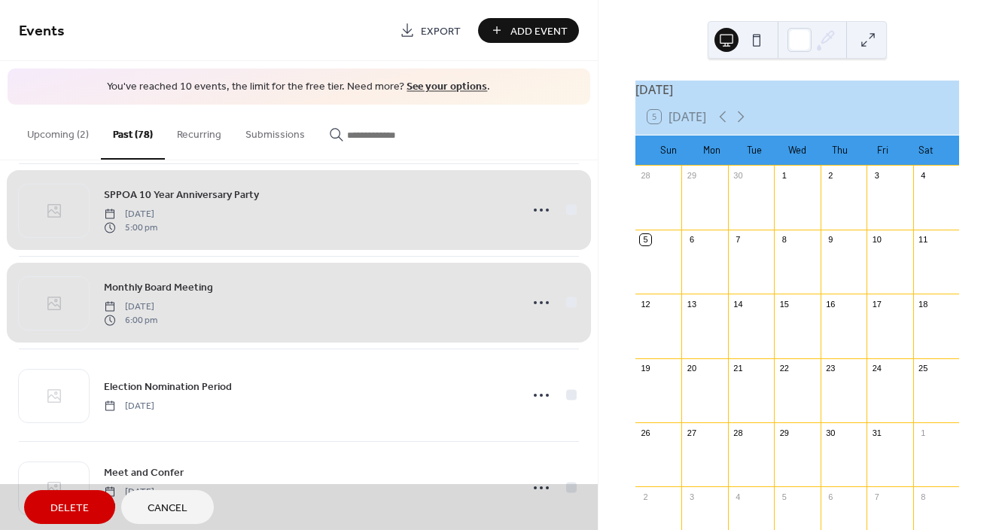
scroll to position [1426, 0]
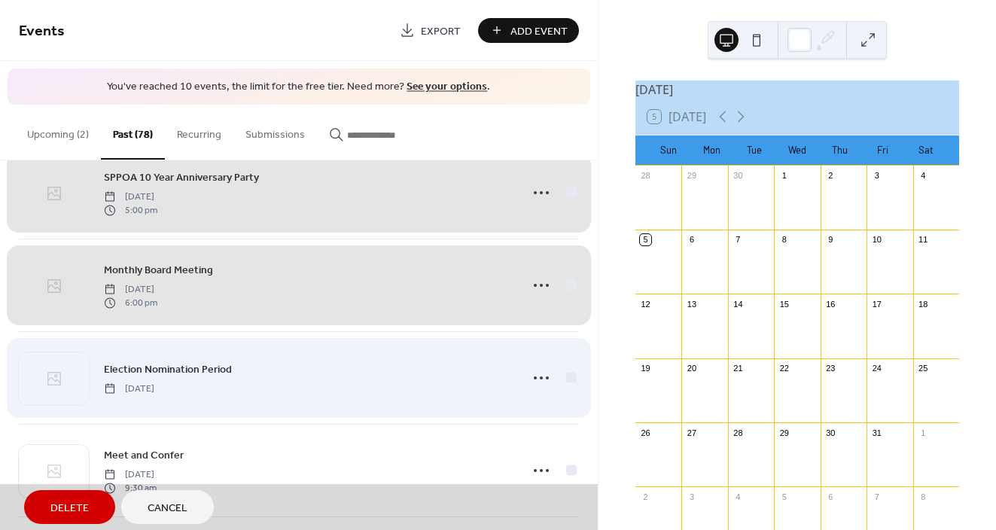
click at [566, 378] on div "Election Nomination Period Wednesday, September 1, 2021" at bounding box center [299, 377] width 560 height 93
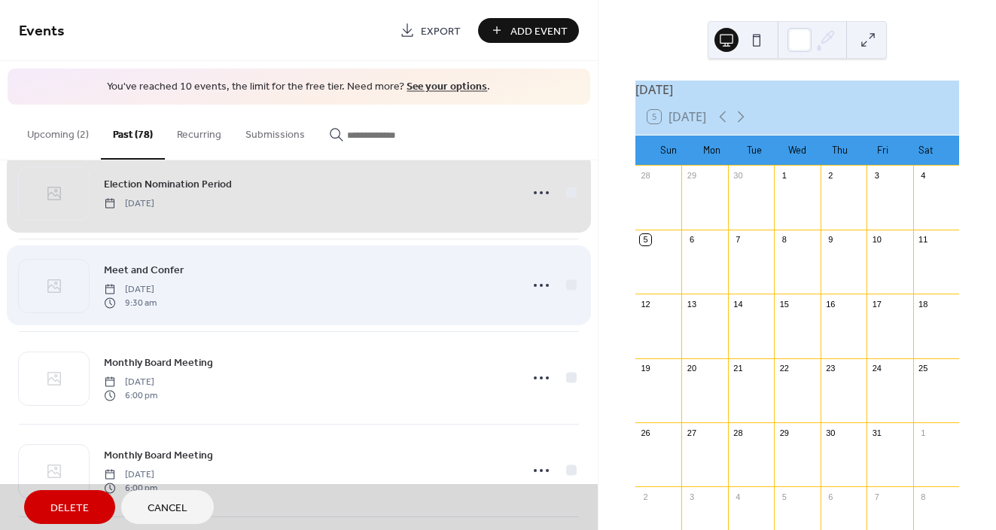
scroll to position [1612, 0]
click at [564, 282] on div "Meet and Confer Wednesday, August 18, 2021 9:30 am" at bounding box center [299, 284] width 560 height 93
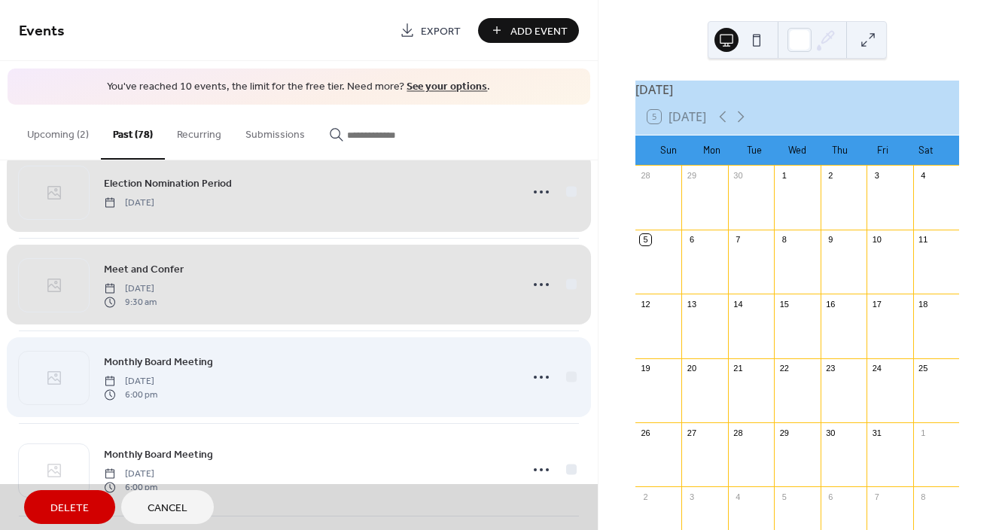
click at [567, 377] on div "Monthly Board Meeting Wednesday, August 4, 2021 6:00 pm" at bounding box center [299, 377] width 560 height 93
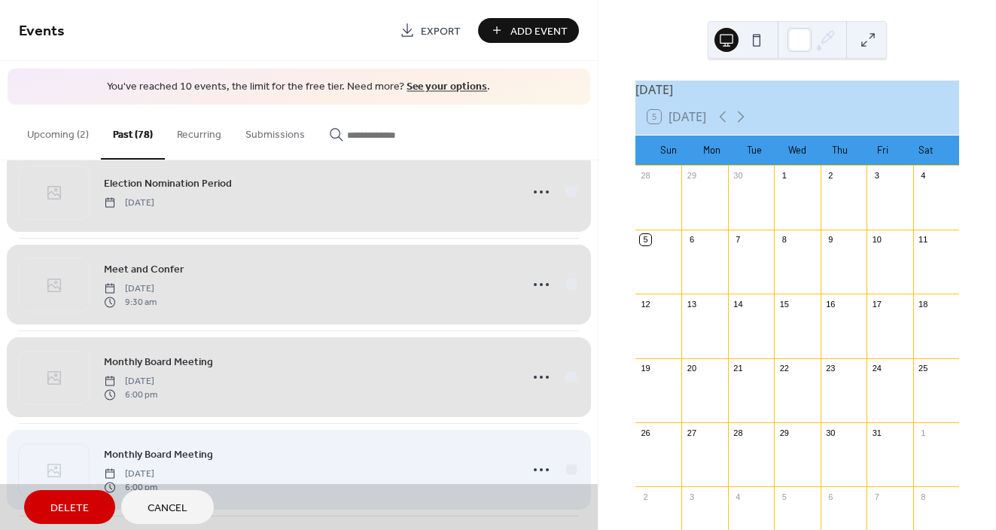
click at [569, 462] on div "Monthly Board Meeting Wednesday, June 2, 2021 6:00 pm" at bounding box center [299, 469] width 560 height 93
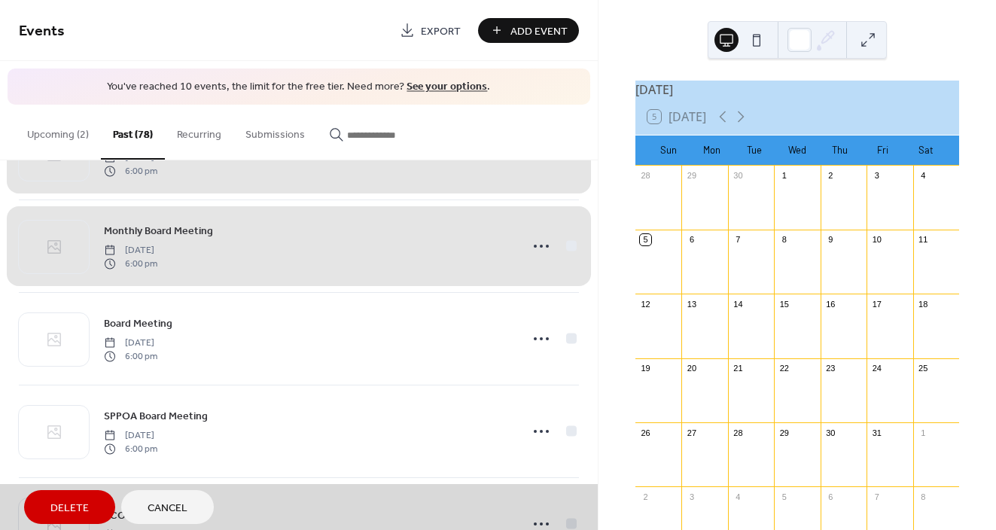
scroll to position [1842, 0]
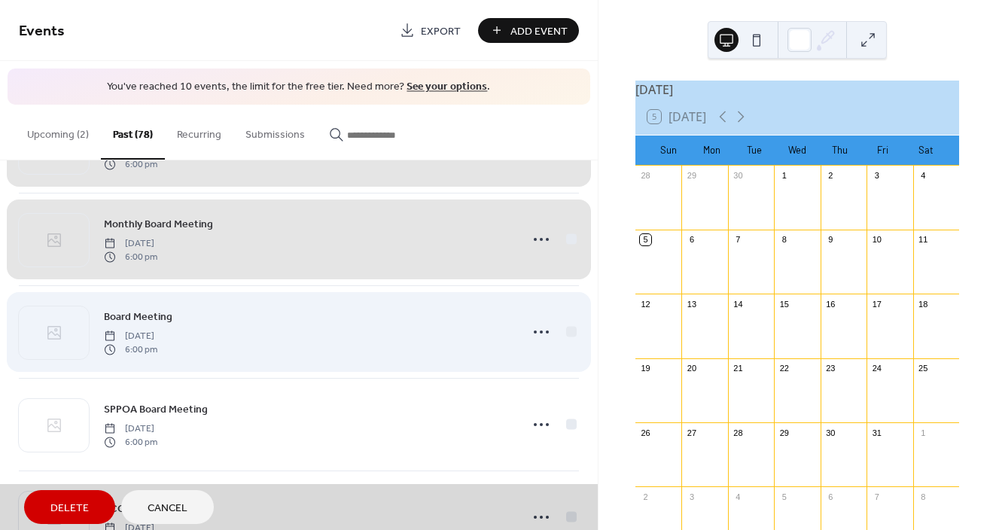
click at [566, 329] on div "Board Meeting Wednesday, May 5, 2021 6:00 pm" at bounding box center [299, 331] width 560 height 93
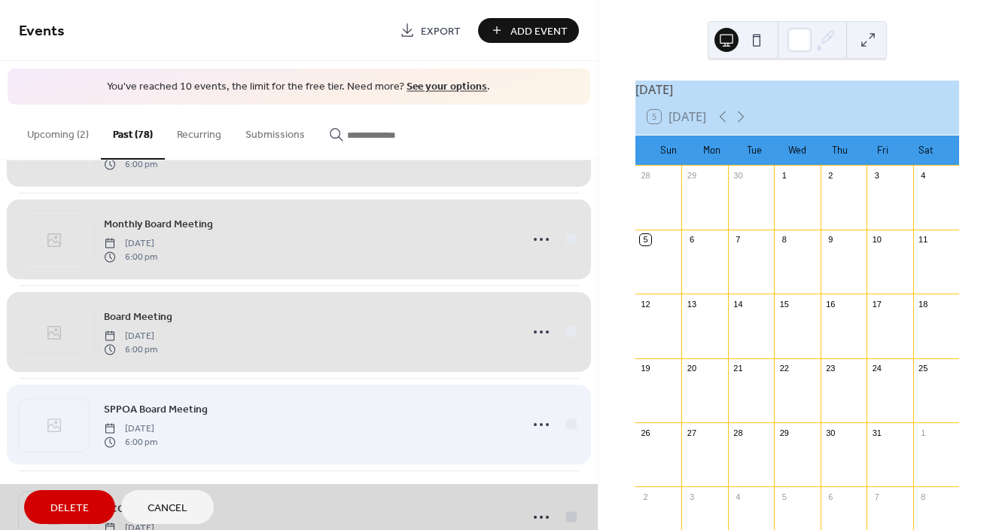
click at [570, 428] on div "SPPOA Board Meeting Wednesday, April 7, 2021 6:00 pm" at bounding box center [299, 424] width 560 height 93
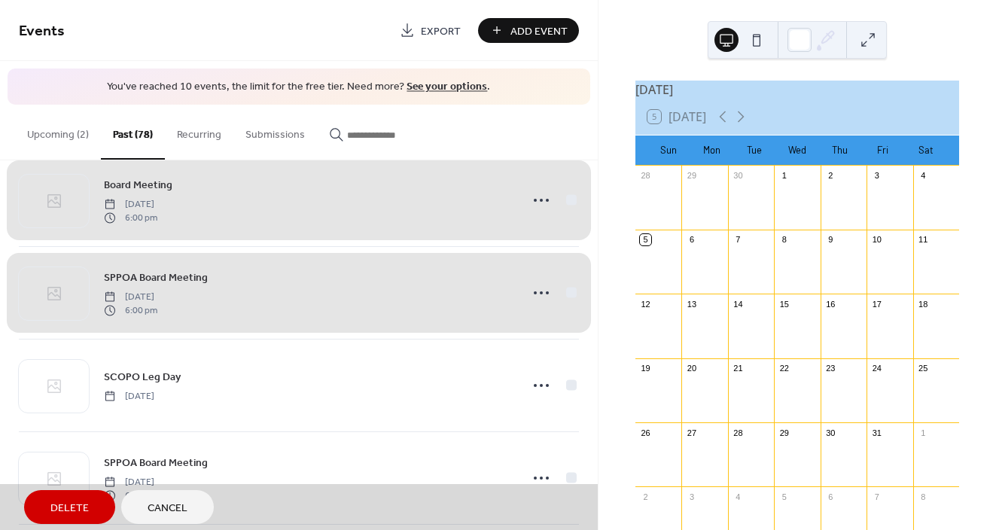
scroll to position [2001, 0]
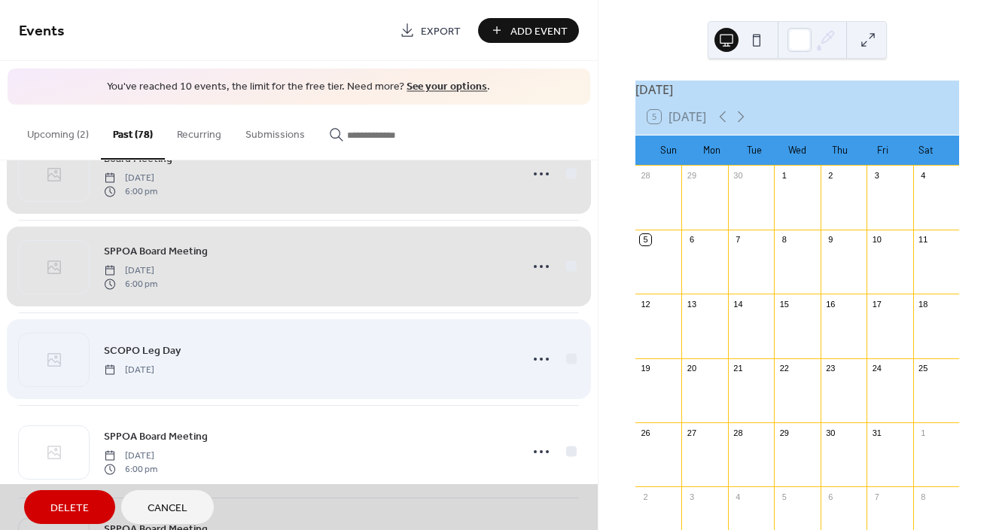
click at [569, 356] on div "SCOPO Leg Day Wednesday, March 17, 2021" at bounding box center [299, 359] width 560 height 93
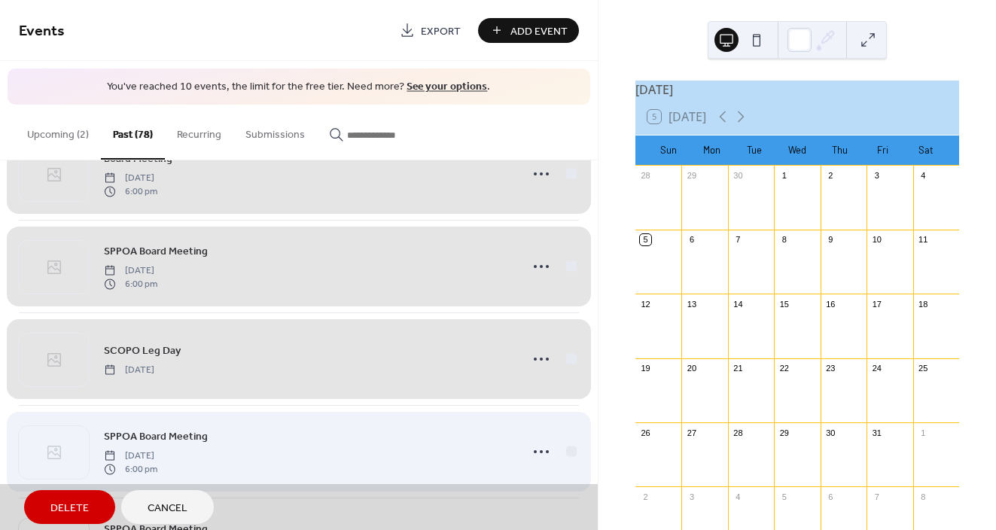
click at [569, 450] on div "SPPOA Board Meeting Wednesday, March 3, 2021 6:00 pm" at bounding box center [299, 451] width 560 height 93
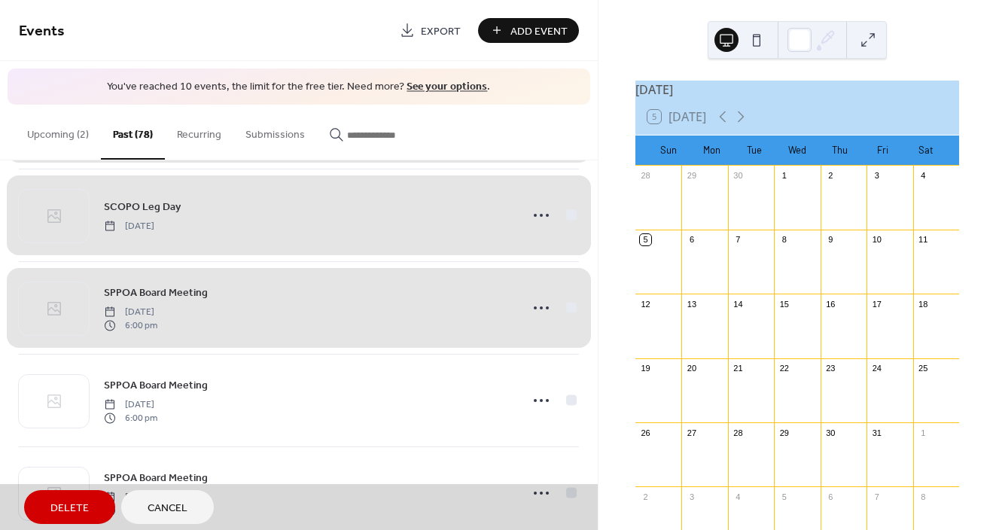
scroll to position [2187, 0]
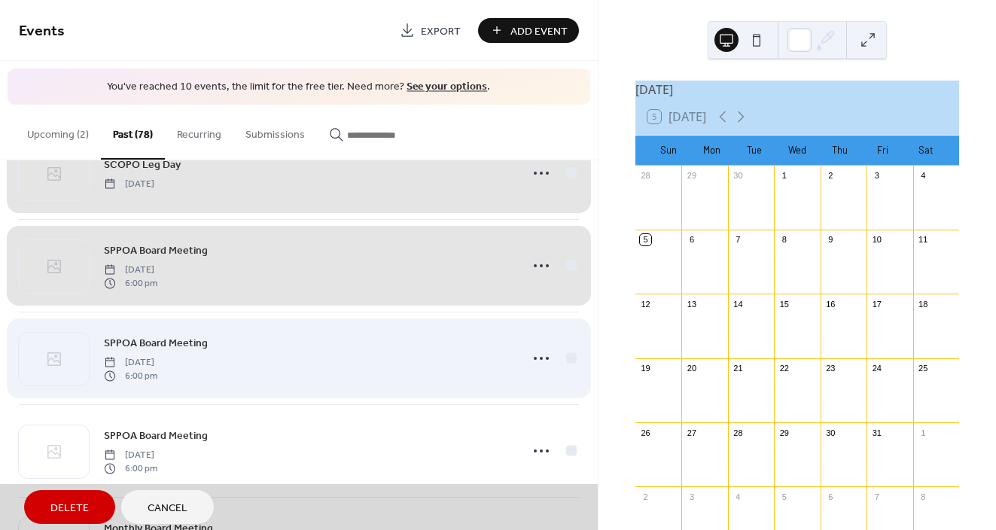
click at [568, 361] on div "SPPOA Board Meeting Wednesday, February 3, 2021 6:00 pm" at bounding box center [299, 358] width 560 height 93
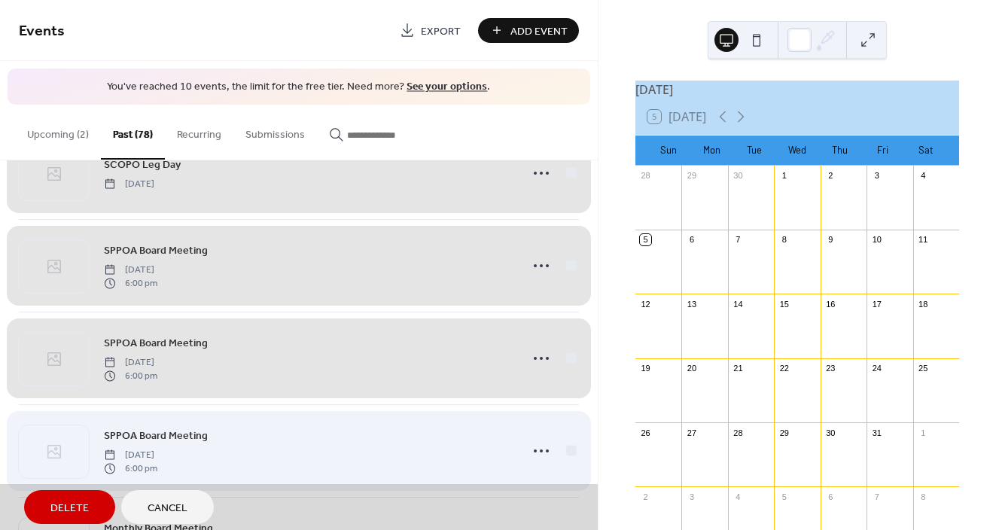
click at [563, 449] on div "SPPOA Board Meeting Wednesday, January 6, 2021 6:00 pm" at bounding box center [299, 450] width 560 height 93
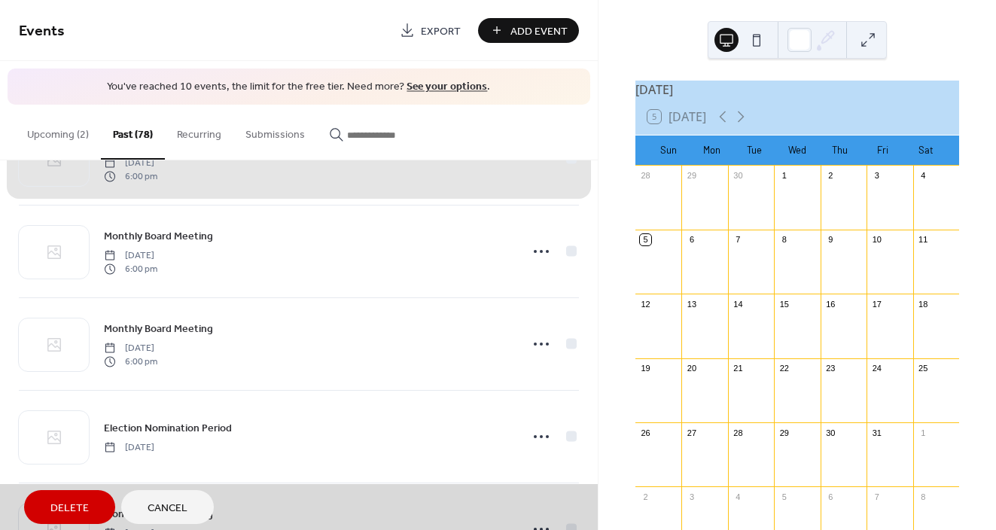
scroll to position [2480, 0]
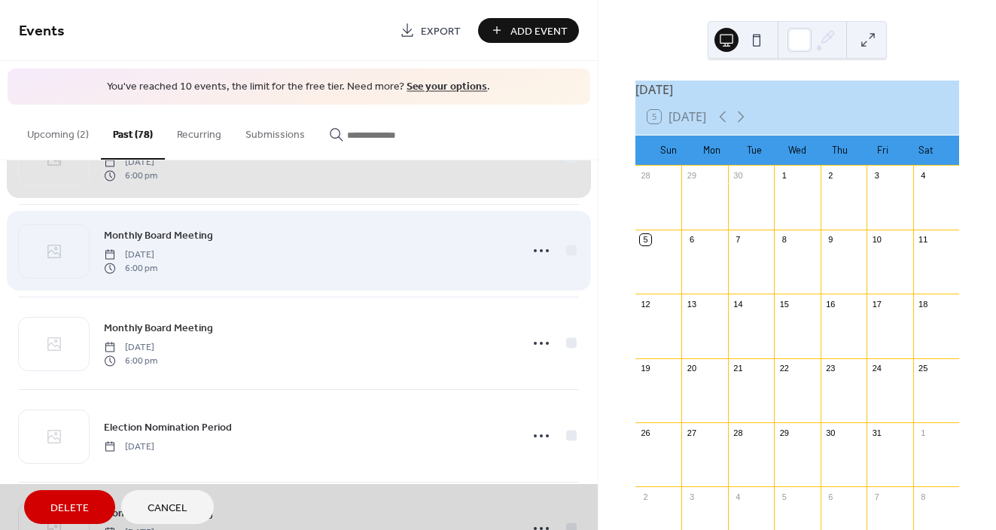
click at [566, 252] on div "Monthly Board Meeting Wednesday, October 7, 2020 6:00 pm" at bounding box center [299, 250] width 560 height 93
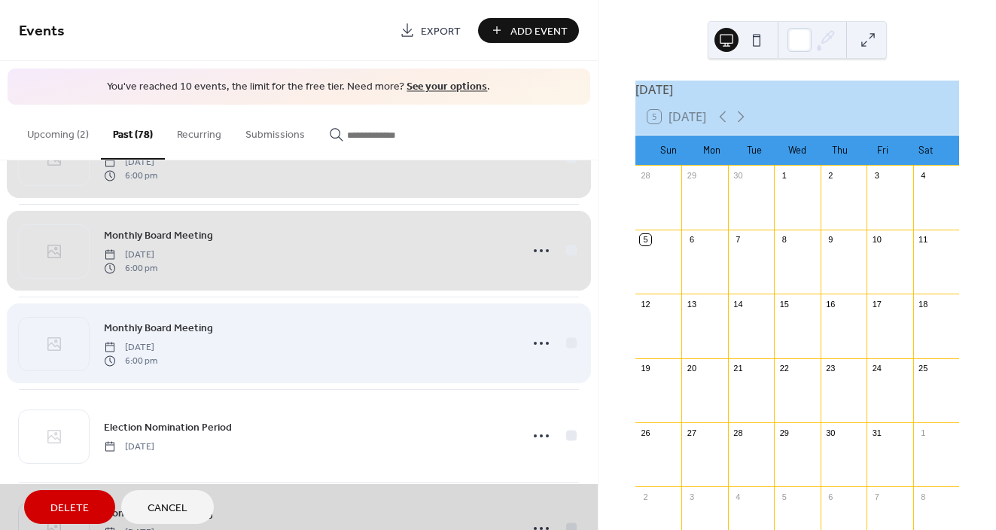
click at [563, 343] on div "Monthly Board Meeting Wednesday, September 2, 2020 6:00 pm" at bounding box center [299, 343] width 560 height 93
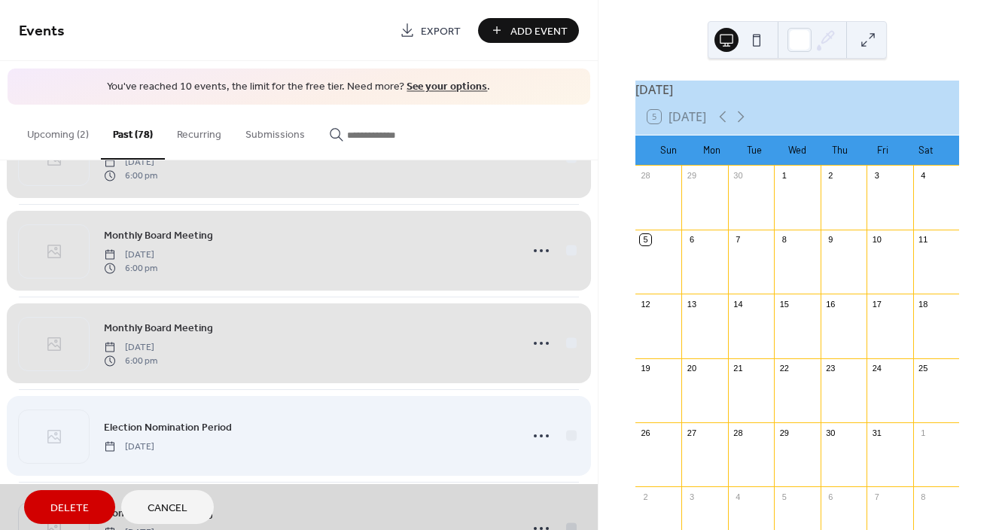
click at [569, 424] on div "Election Nomination Period Tuesday, September 1, 2020" at bounding box center [299, 435] width 560 height 93
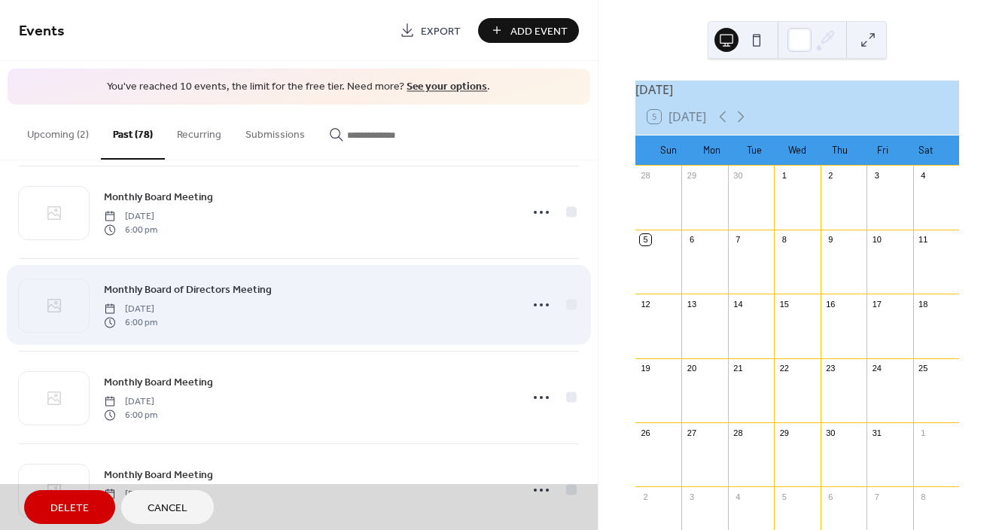
scroll to position [2794, 0]
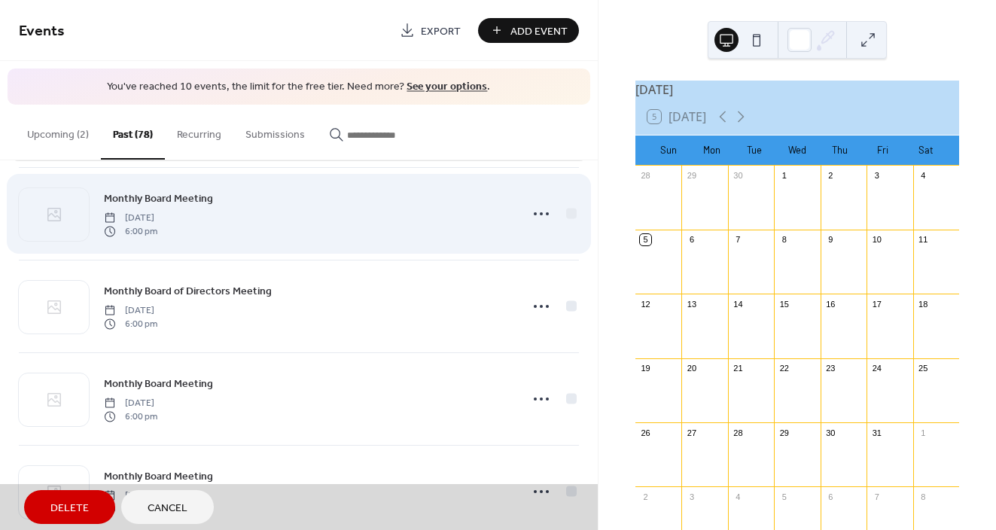
click at [570, 215] on div "Monthly Board Meeting Wednesday, August 5, 2020 6:00 pm" at bounding box center [299, 213] width 560 height 93
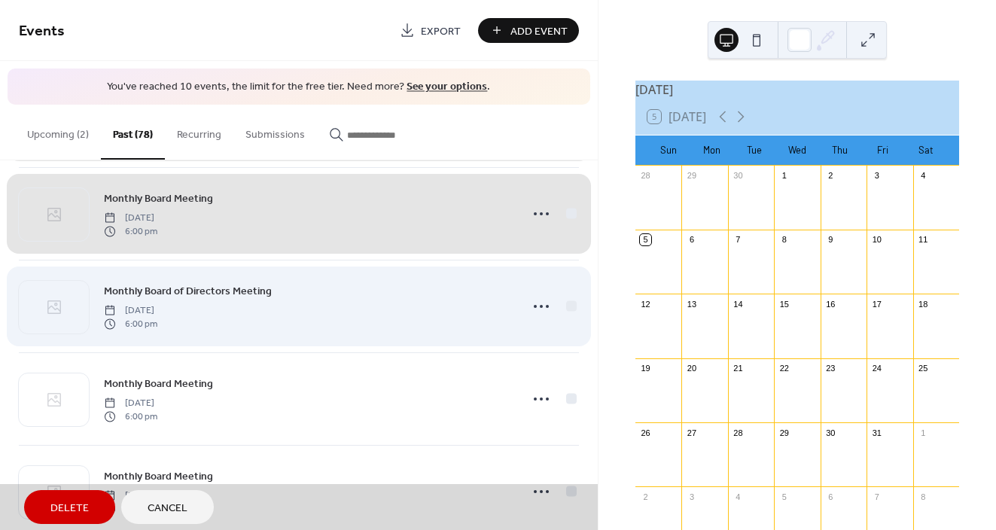
click at [566, 306] on div "Monthly Board of Directors Meeting Wednesday, July 1, 2020 6:00 pm" at bounding box center [299, 306] width 560 height 93
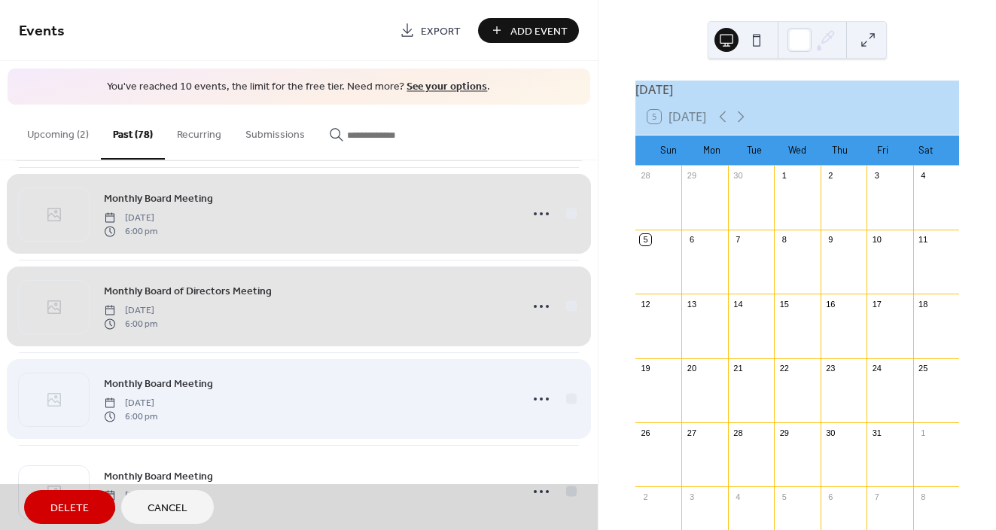
click at [567, 399] on div "Monthly Board Meeting Wednesday, June 3, 2020 6:00 pm" at bounding box center [299, 398] width 560 height 93
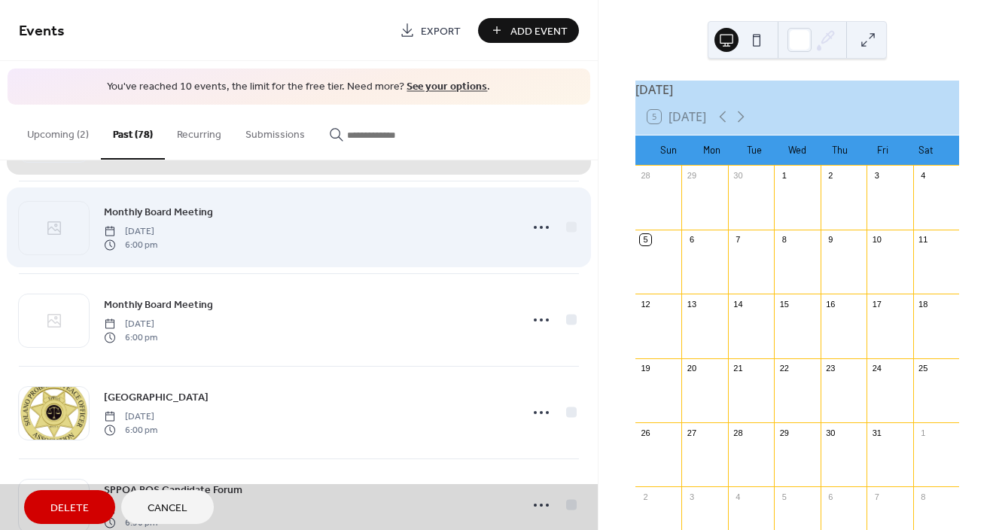
scroll to position [3087, 0]
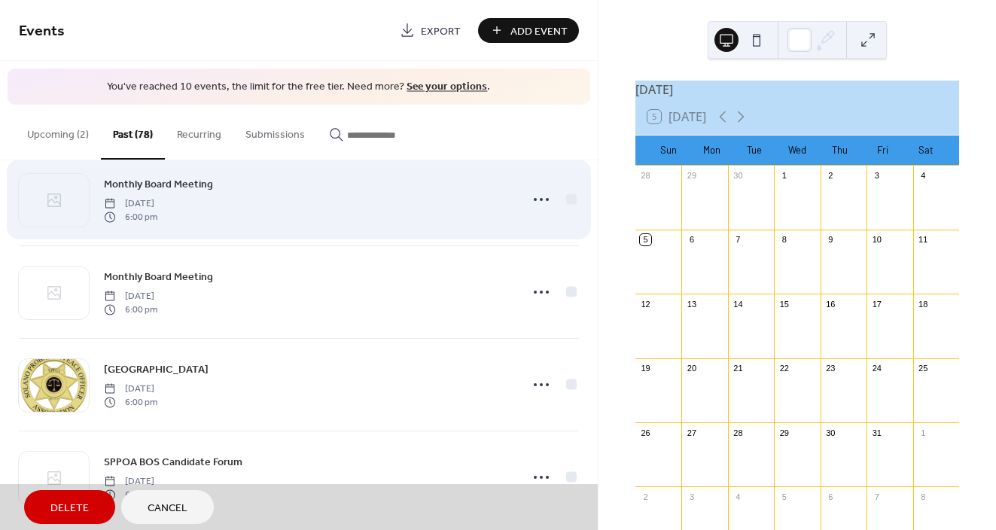
click at [568, 195] on div "Monthly Board Meeting Wednesday, May 6, 2020 6:00 pm" at bounding box center [299, 199] width 560 height 93
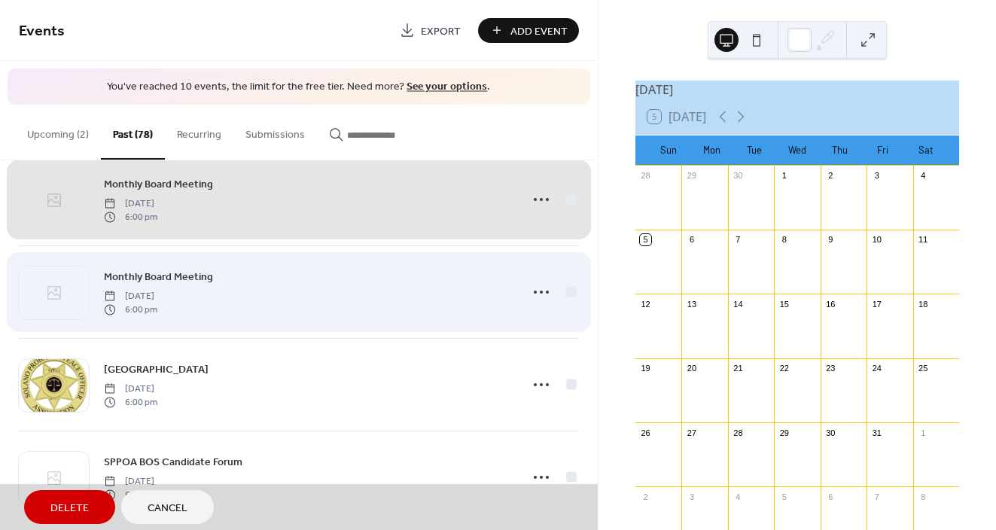
click at [568, 291] on div "Monthly Board Meeting Wednesday, March 4, 2020 6:00 pm" at bounding box center [299, 292] width 560 height 93
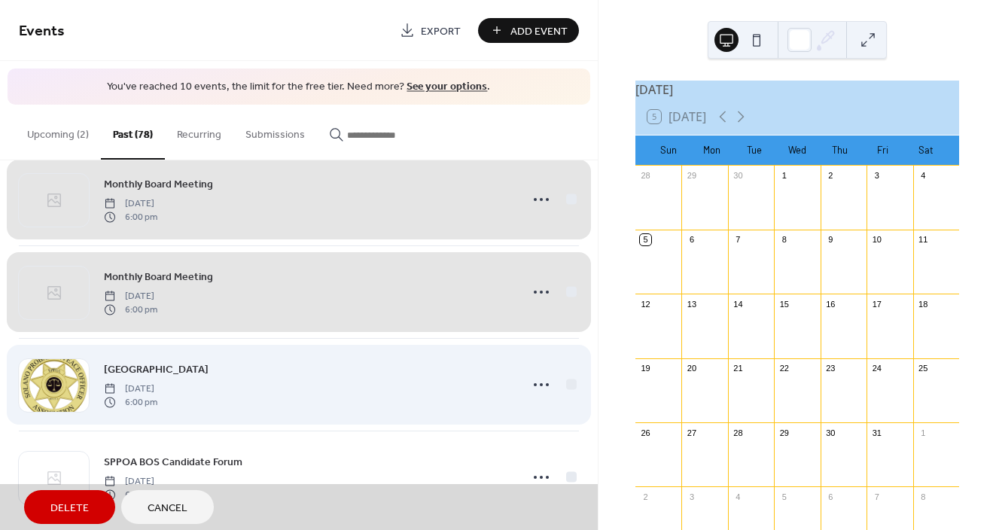
click at [566, 389] on div "SPPOA Town Hall Thursday, February 27, 2020 6:00 pm" at bounding box center [299, 384] width 560 height 93
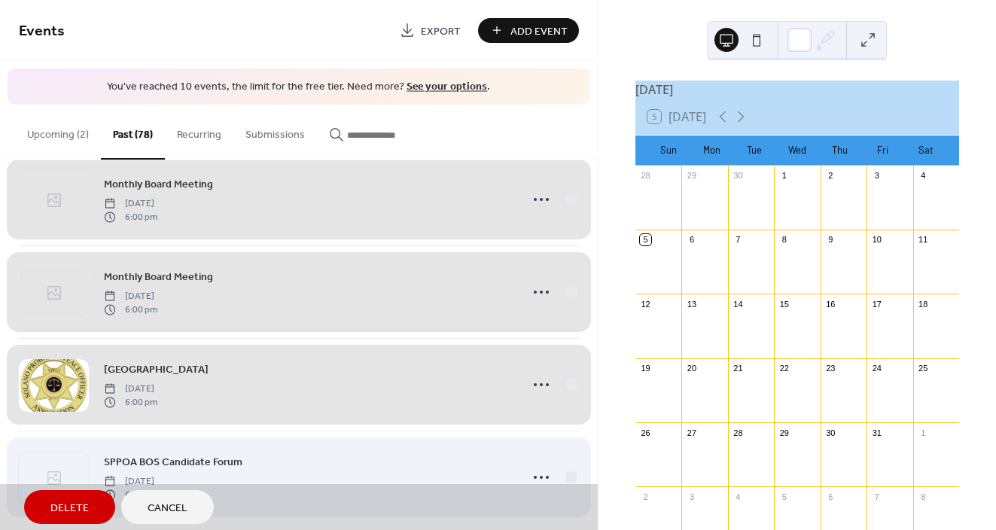
click at [569, 467] on div "SPPOA BOS Candidate Forum Thursday, February 20, 2020 6:30 pm" at bounding box center [299, 477] width 560 height 93
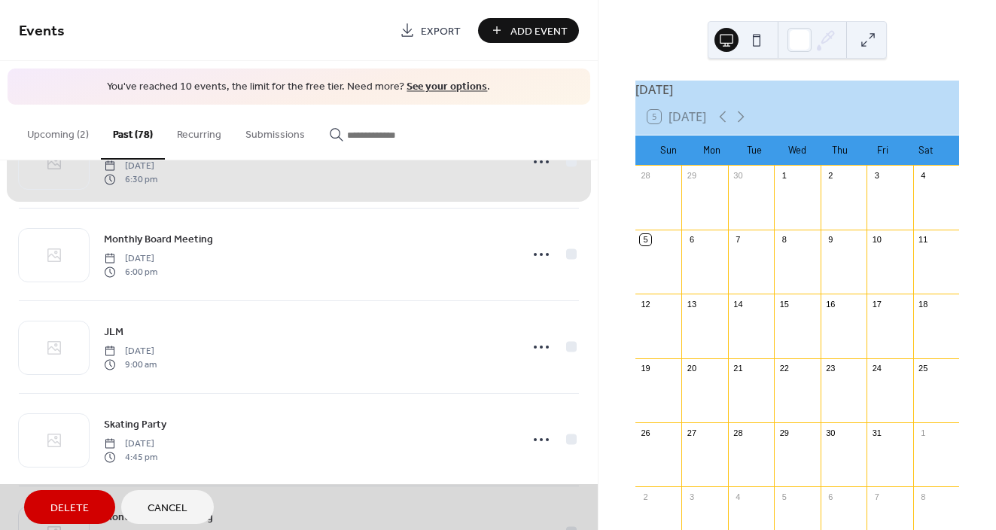
scroll to position [3420, 0]
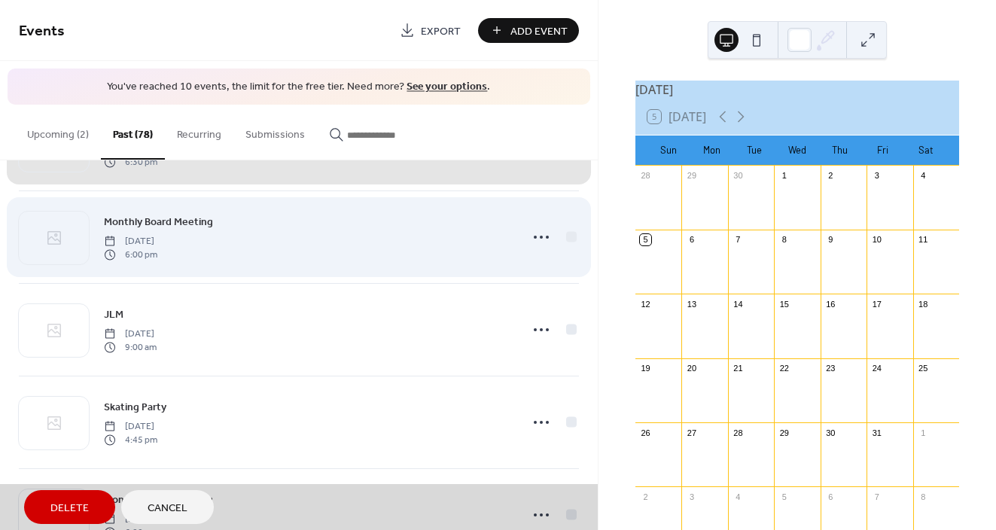
click at [568, 233] on div "Monthly Board Meeting Wednesday, February 5, 2020 6:00 pm" at bounding box center [299, 237] width 560 height 93
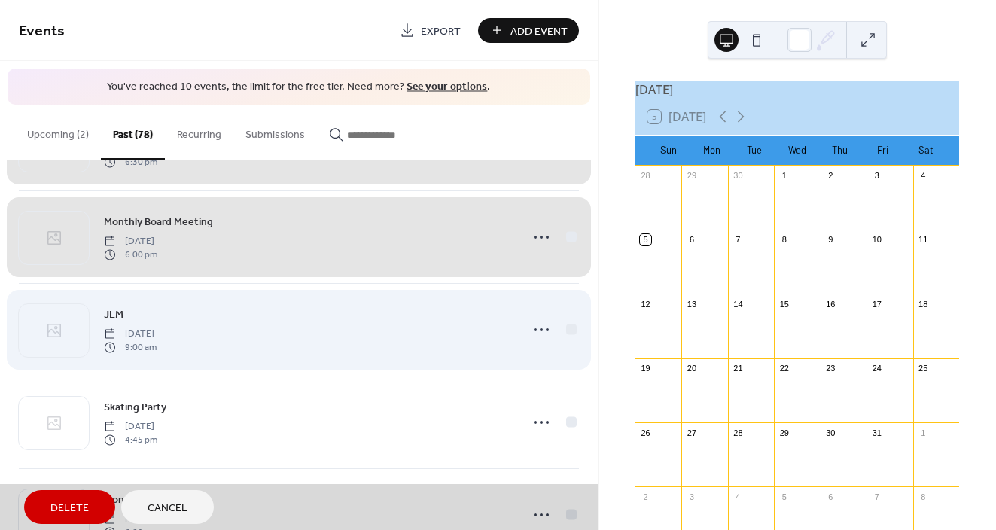
click at [569, 329] on div "JLM Tuesday, January 21, 2020 9:00 am" at bounding box center [299, 329] width 560 height 93
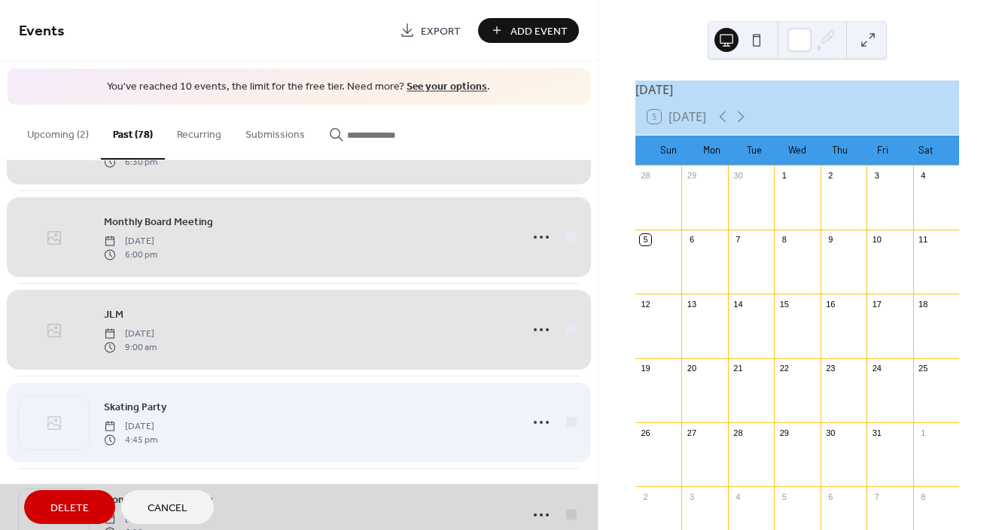
click at [566, 415] on div "Skating Party Friday, January 10, 2020 4:45 pm" at bounding box center [299, 422] width 560 height 93
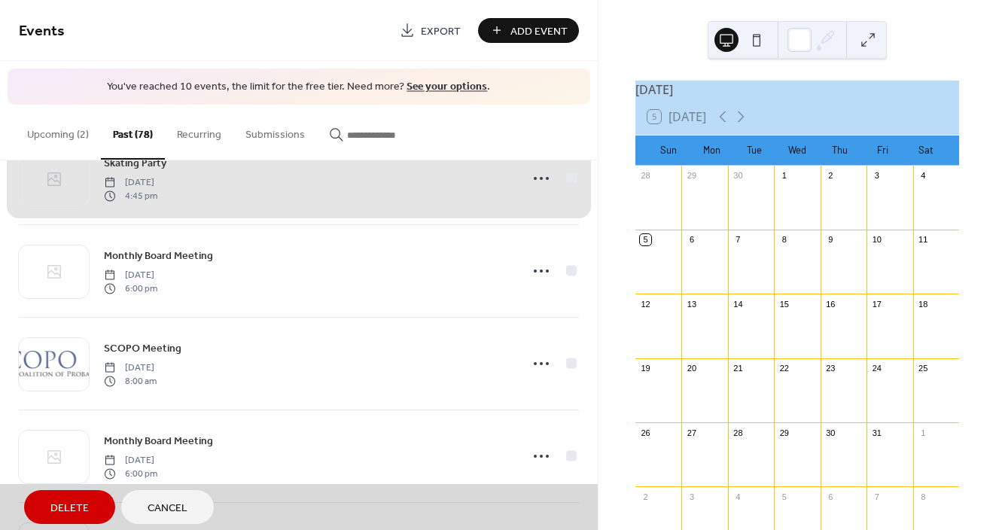
scroll to position [3665, 0]
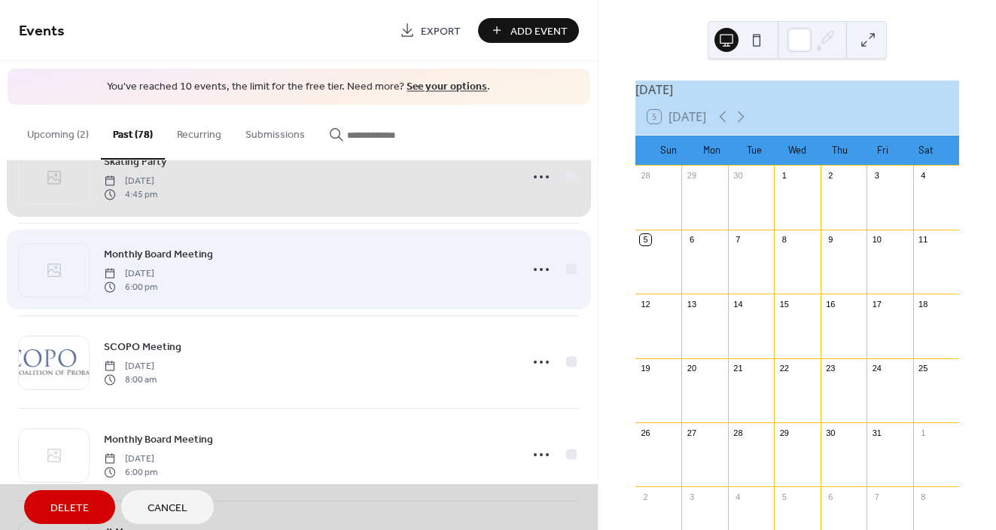
click at [567, 268] on div "Monthly Board Meeting Wednesday, January 8, 2020 6:00 pm" at bounding box center [299, 269] width 560 height 93
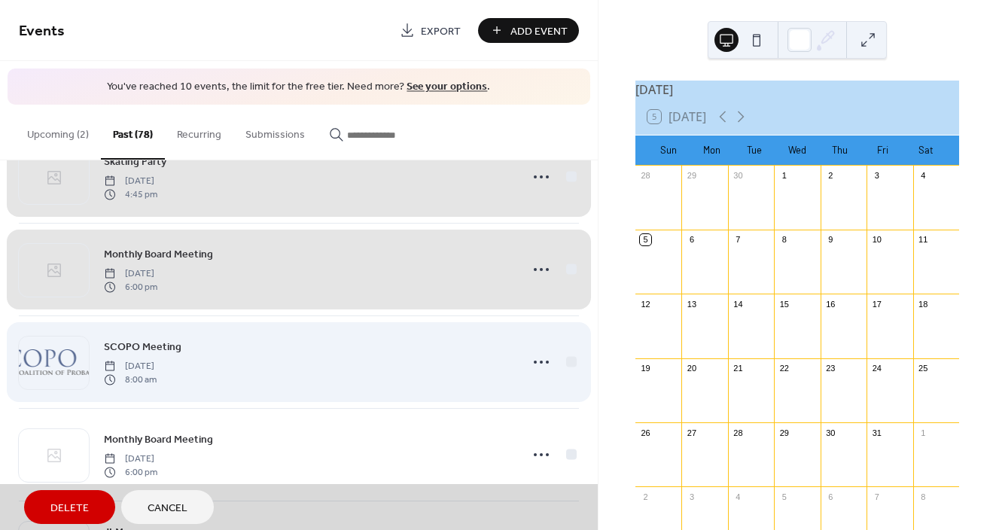
click at [566, 360] on div "SCOPO Meeting Friday, December 6, 2019 8:00 am" at bounding box center [299, 362] width 560 height 93
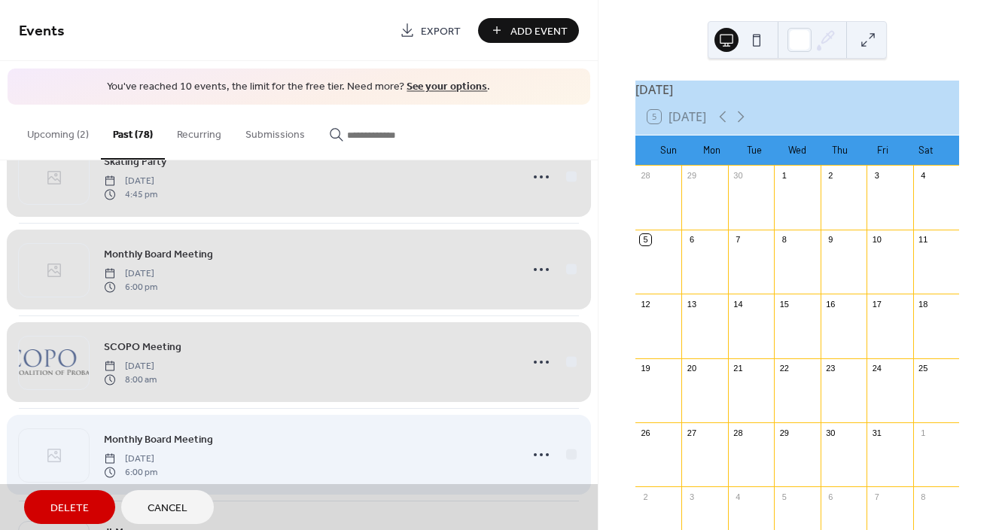
click at [567, 453] on div "Monthly Board Meeting Wednesday, December 4, 2019 6:00 pm" at bounding box center [299, 454] width 560 height 93
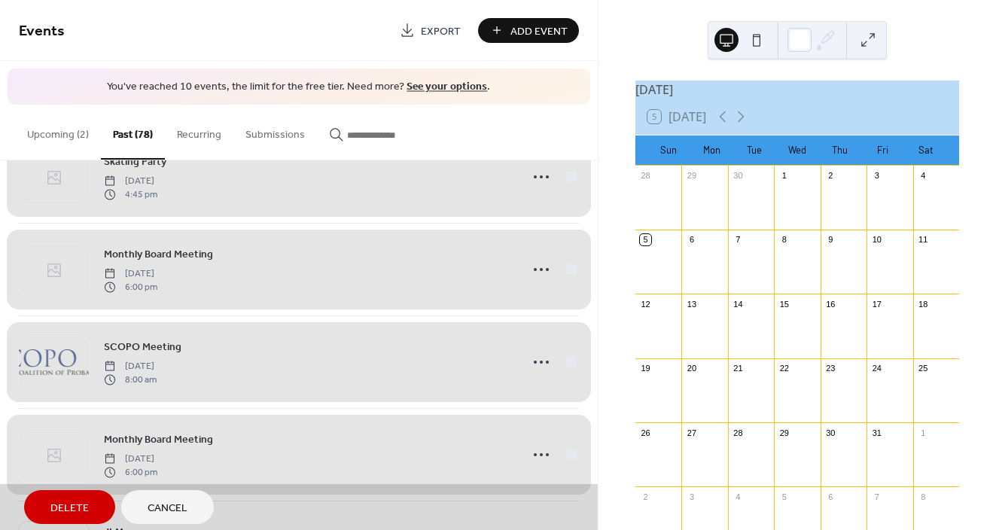
click at [59, 501] on span "Delete" at bounding box center [69, 509] width 38 height 16
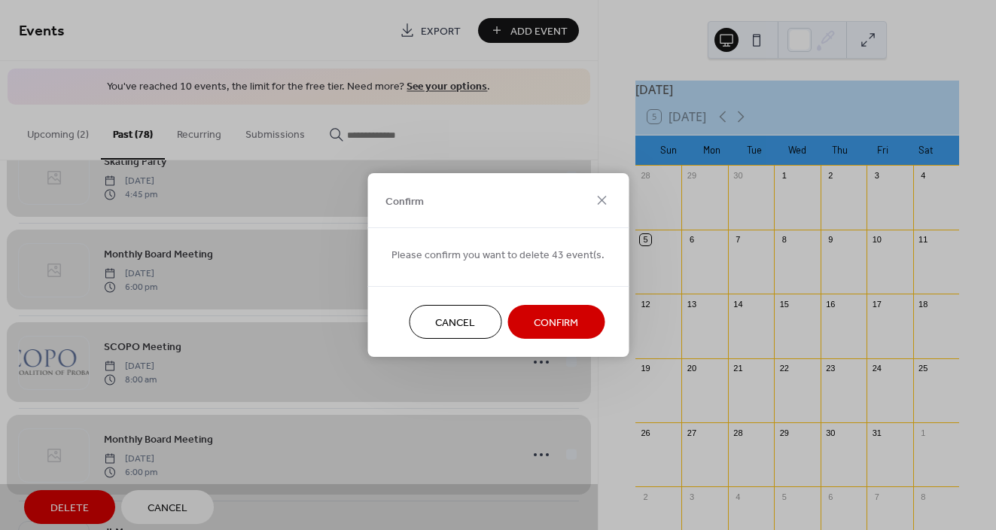
click at [536, 325] on span "Confirm" at bounding box center [556, 324] width 44 height 16
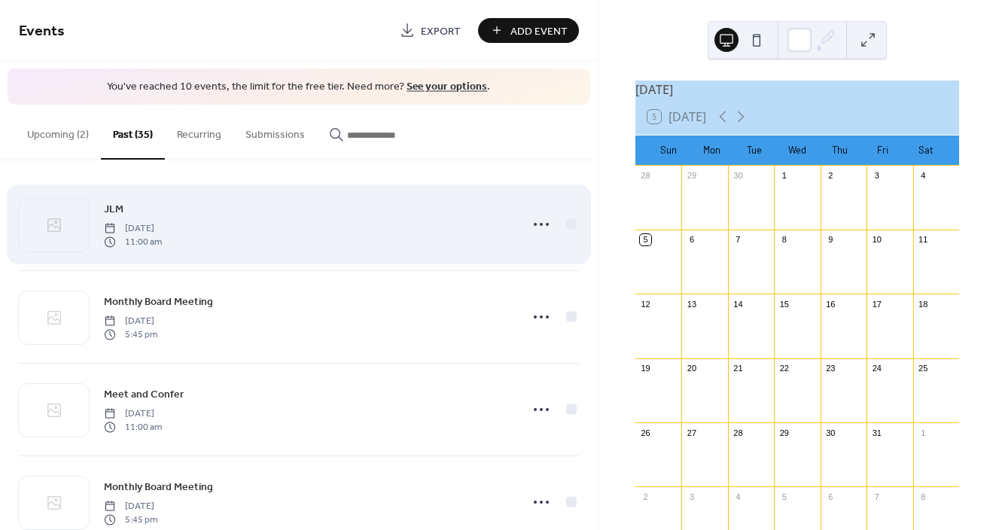
scroll to position [0, 0]
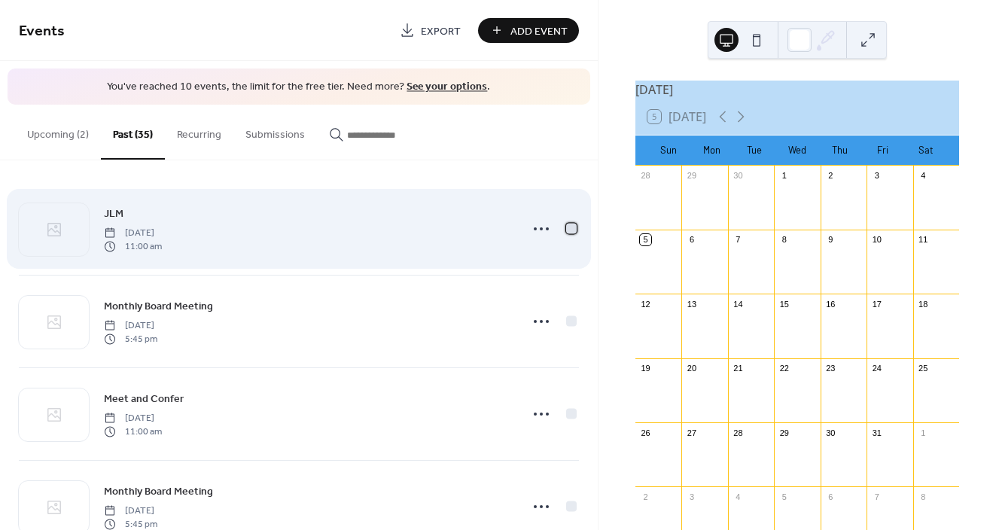
click at [572, 229] on div at bounding box center [571, 228] width 11 height 11
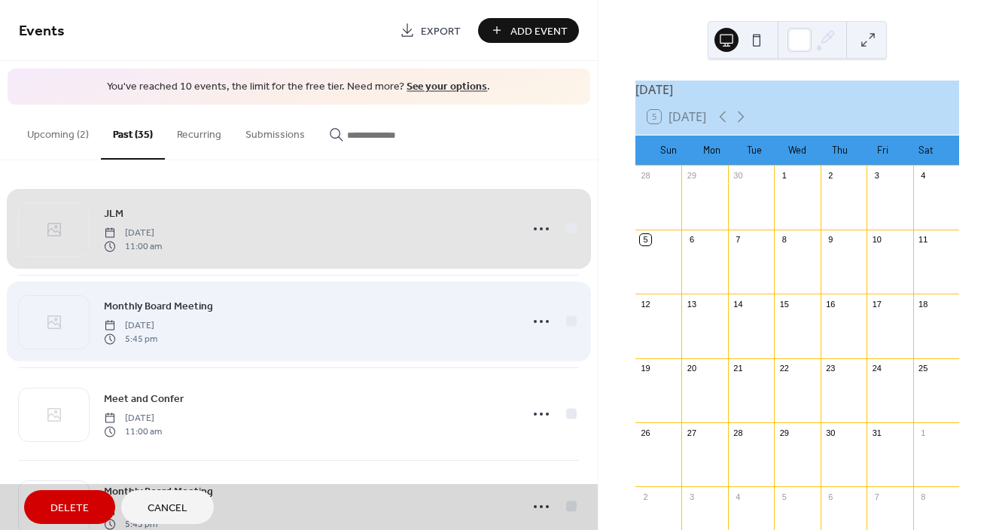
click at [568, 316] on div "Monthly Board Meeting Wednesday, November 6, 2019 5:45 pm" at bounding box center [299, 321] width 560 height 93
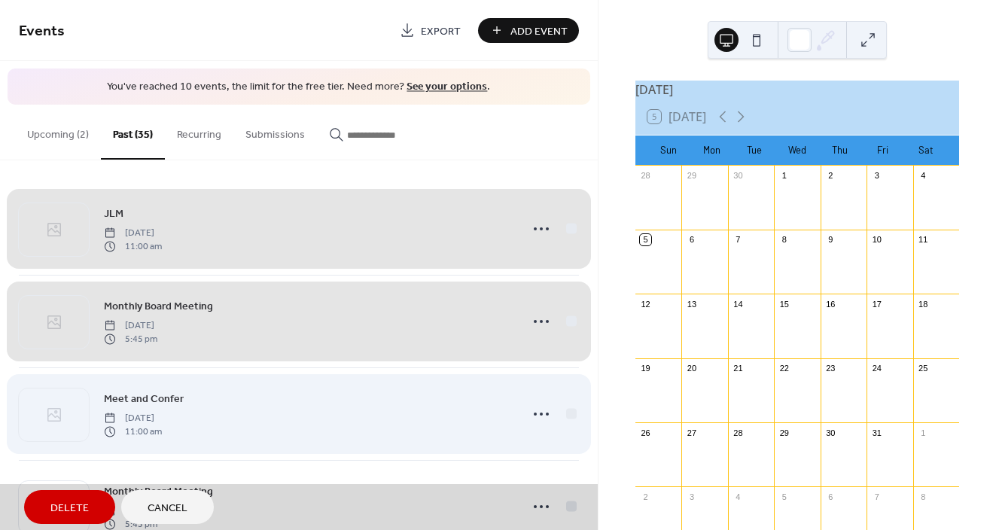
click at [565, 414] on div "Meet and Confer Monday, October 21, 2019 11:00 am" at bounding box center [299, 414] width 560 height 93
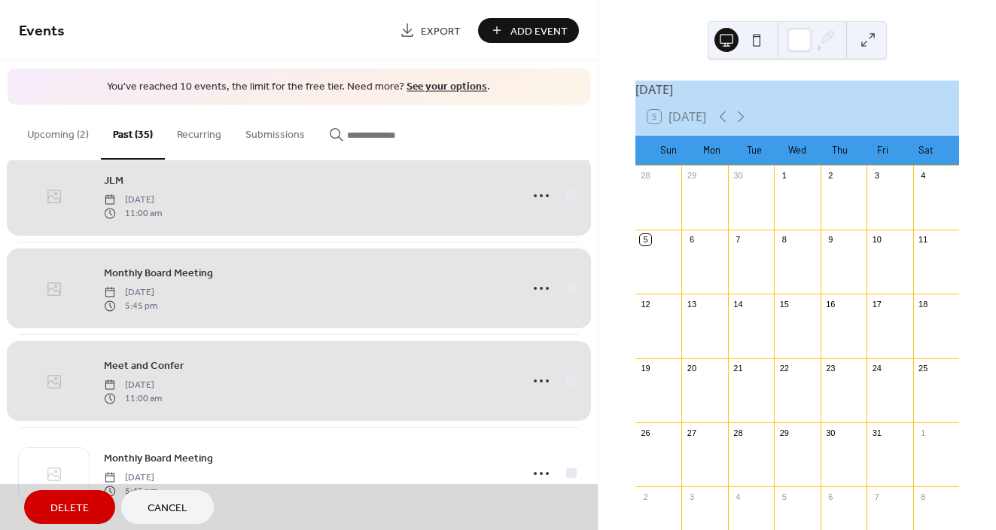
scroll to position [44, 0]
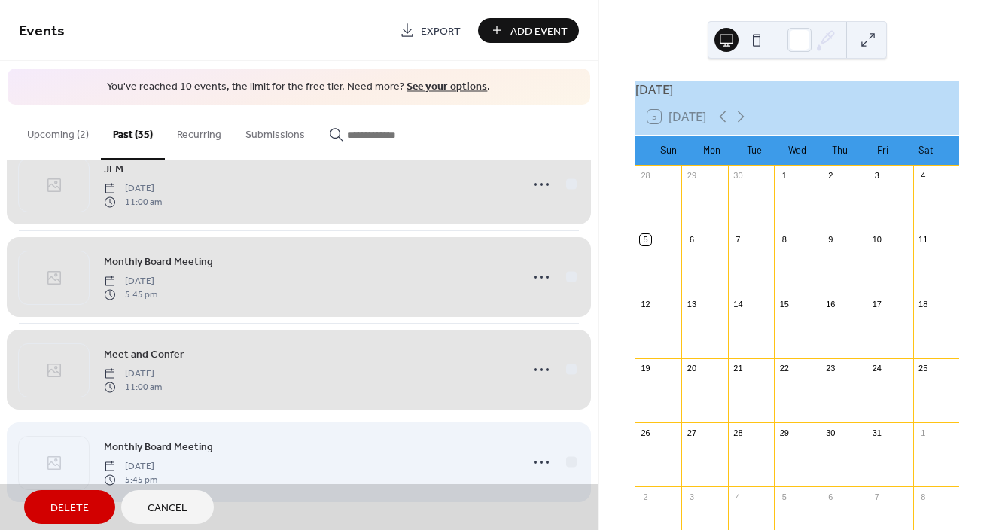
click at [568, 455] on div "Monthly Board Meeting Wednesday, October 2, 2019 5:45 pm" at bounding box center [299, 462] width 560 height 93
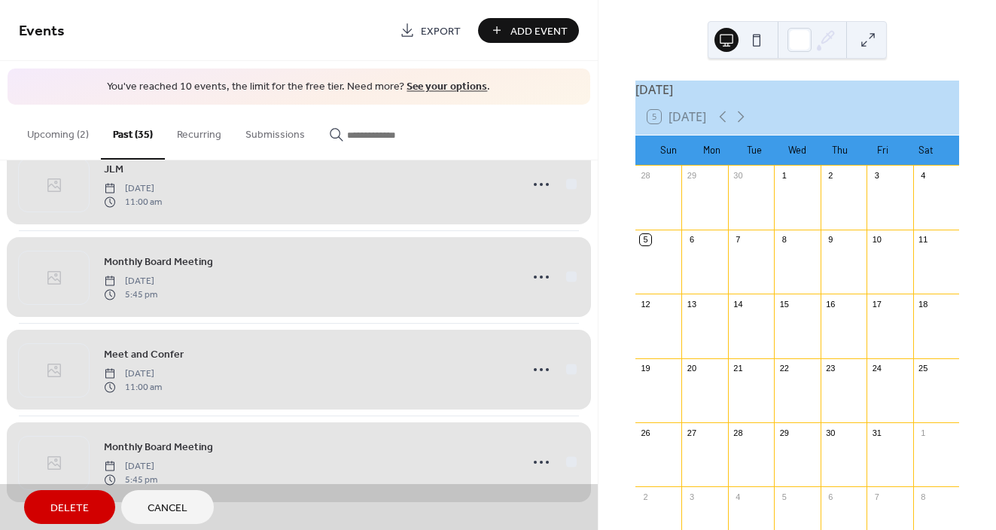
click at [81, 511] on span "Delete" at bounding box center [69, 509] width 38 height 16
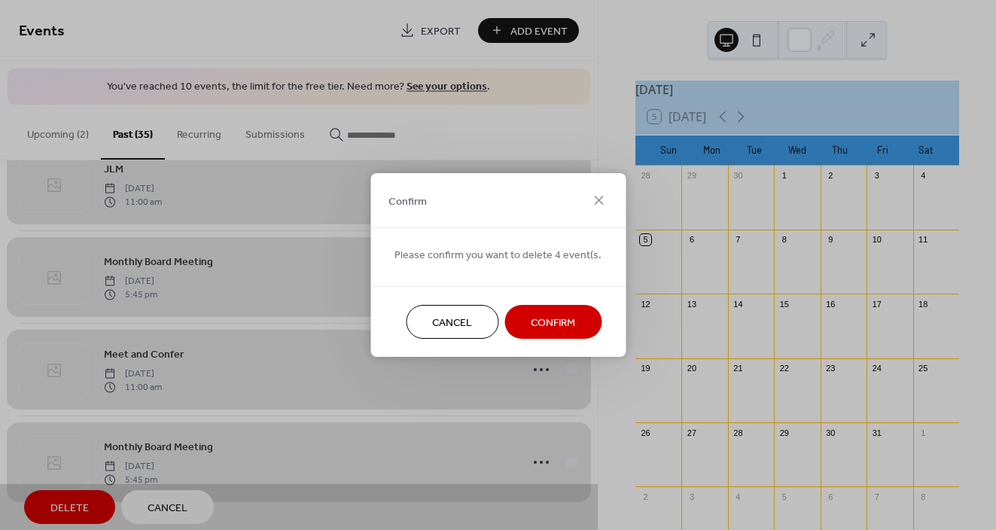
click at [569, 321] on span "Confirm" at bounding box center [553, 324] width 44 height 16
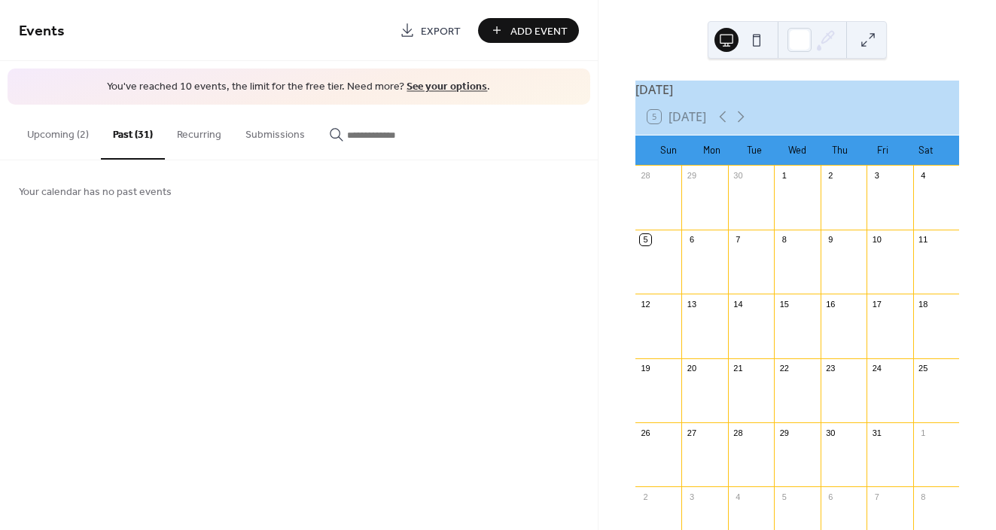
click at [66, 133] on button "Upcoming (2)" at bounding box center [58, 131] width 86 height 53
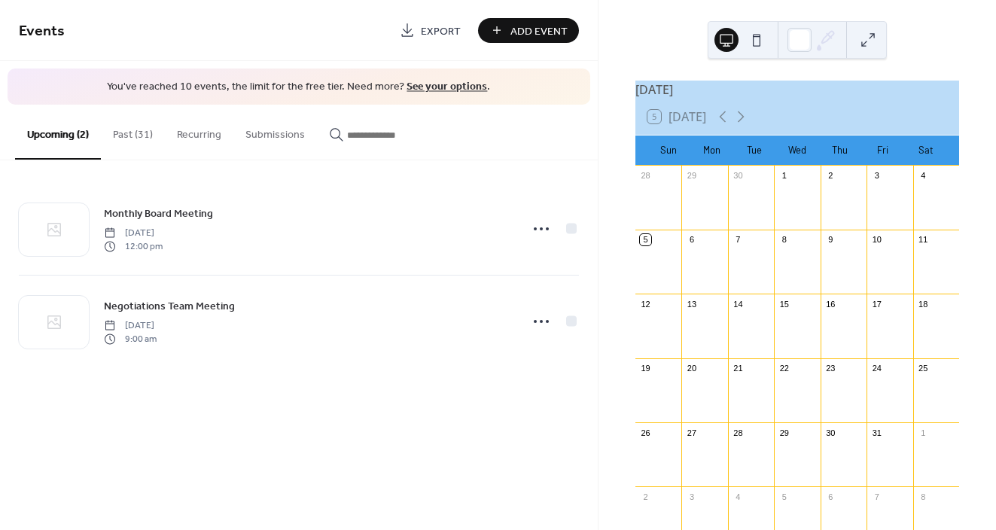
click at [142, 137] on button "Past (31)" at bounding box center [133, 131] width 64 height 53
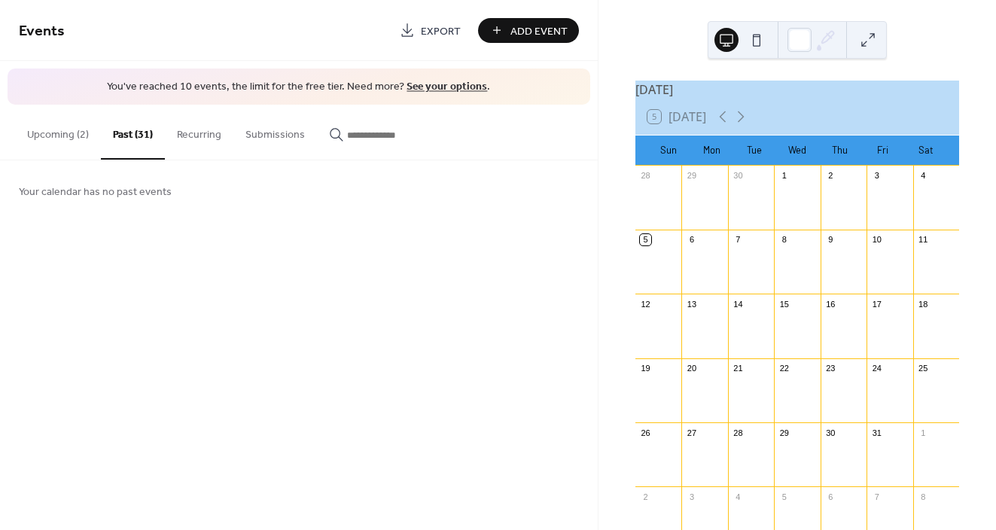
click at [63, 132] on button "Upcoming (2)" at bounding box center [58, 131] width 86 height 53
